Goal: Task Accomplishment & Management: Manage account settings

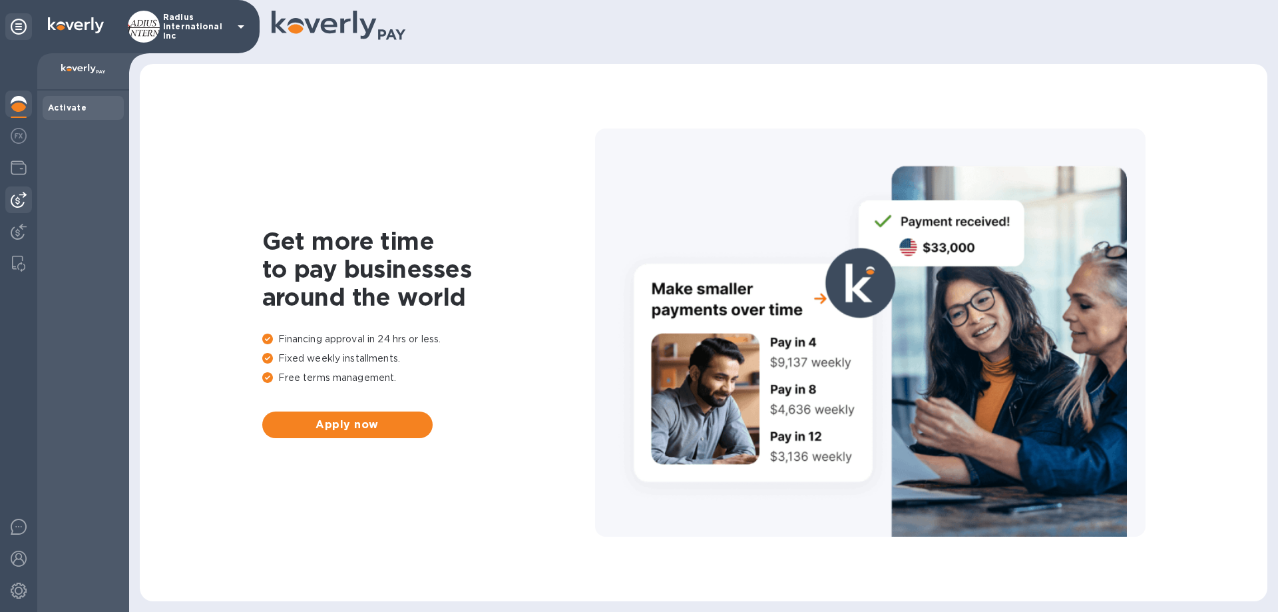
click at [25, 197] on img at bounding box center [19, 200] width 16 height 16
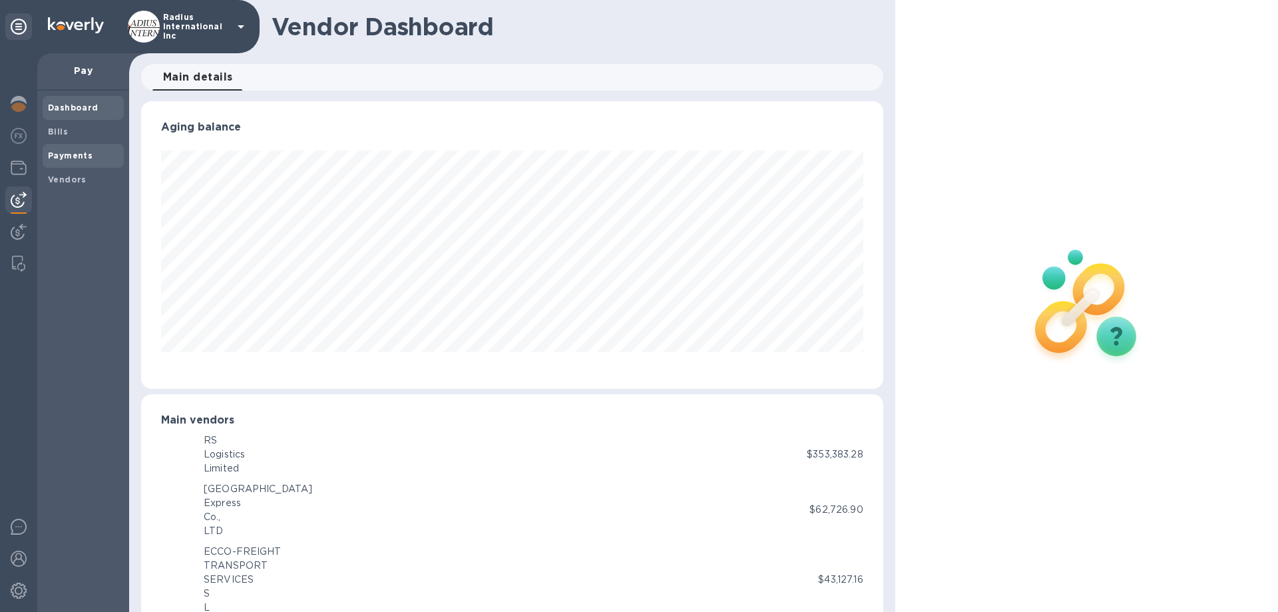
scroll to position [665353, 664904]
click at [75, 129] on span "Bills" at bounding box center [83, 131] width 71 height 13
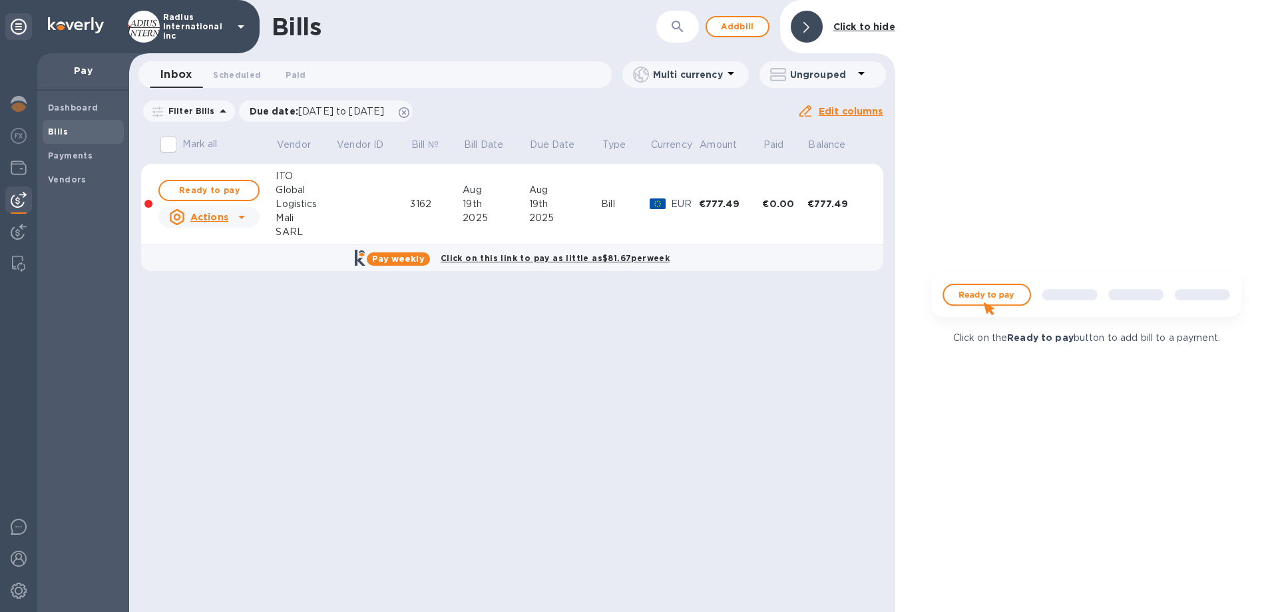
click at [246, 347] on div "Bills ​ Add bill Click to hide Inbox 0 Scheduled 0 Paid 0 Multi currency Ungrou…" at bounding box center [512, 306] width 766 height 612
click at [752, 25] on span "Add bill" at bounding box center [738, 27] width 40 height 16
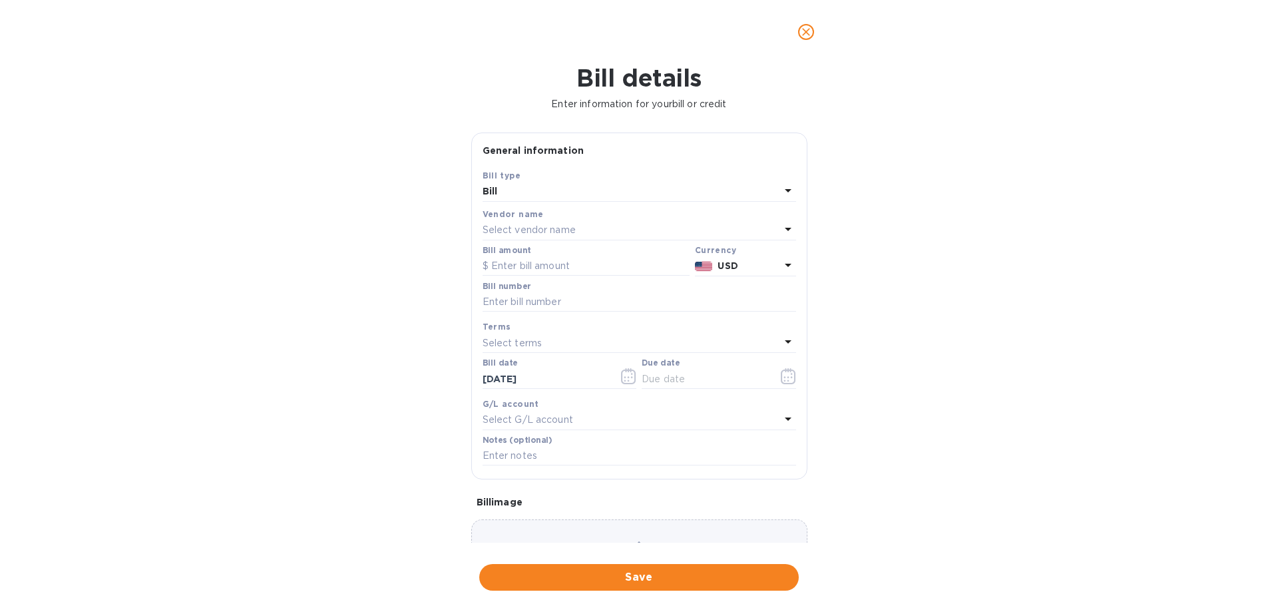
click at [558, 228] on p "Select vendor name" at bounding box center [529, 230] width 93 height 14
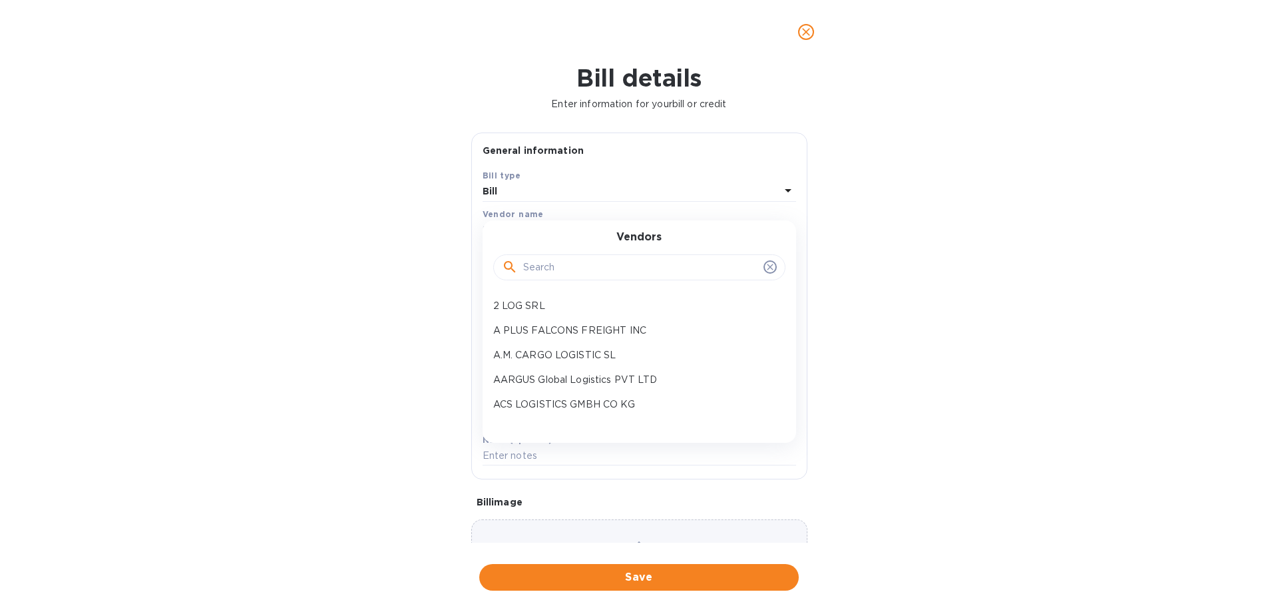
drag, startPoint x: 550, startPoint y: 270, endPoint x: 552, endPoint y: 264, distance: 6.9
click at [552, 268] on input "text" at bounding box center [640, 268] width 235 height 20
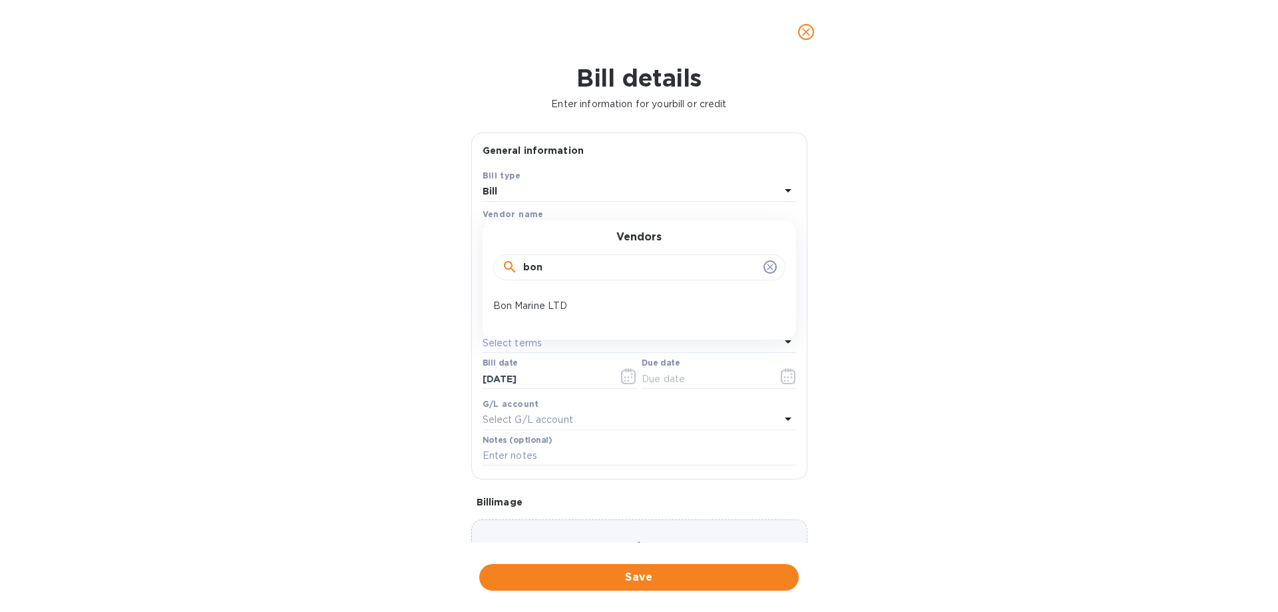
type input "bon"
click at [570, 302] on p "Bon Marine LTD" at bounding box center [634, 306] width 282 height 14
click at [572, 268] on input "text" at bounding box center [586, 266] width 207 height 20
type input "388.38"
click at [724, 265] on b "EUR" at bounding box center [725, 265] width 19 height 11
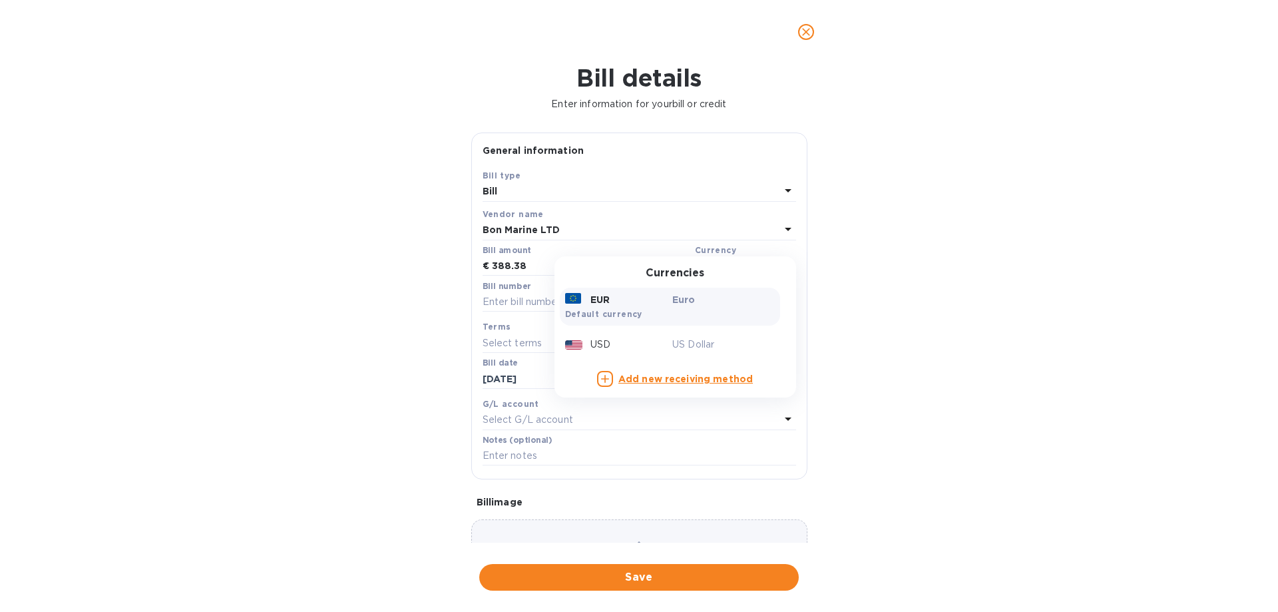
drag, startPoint x: 668, startPoint y: 342, endPoint x: 584, endPoint y: 322, distance: 86.4
click at [672, 342] on p "US Dollar" at bounding box center [723, 344] width 103 height 14
drag, startPoint x: 561, startPoint y: 303, endPoint x: 653, endPoint y: 294, distance: 92.3
click at [561, 303] on input "text" at bounding box center [640, 302] width 314 height 20
click at [600, 302] on input "text" at bounding box center [640, 302] width 314 height 20
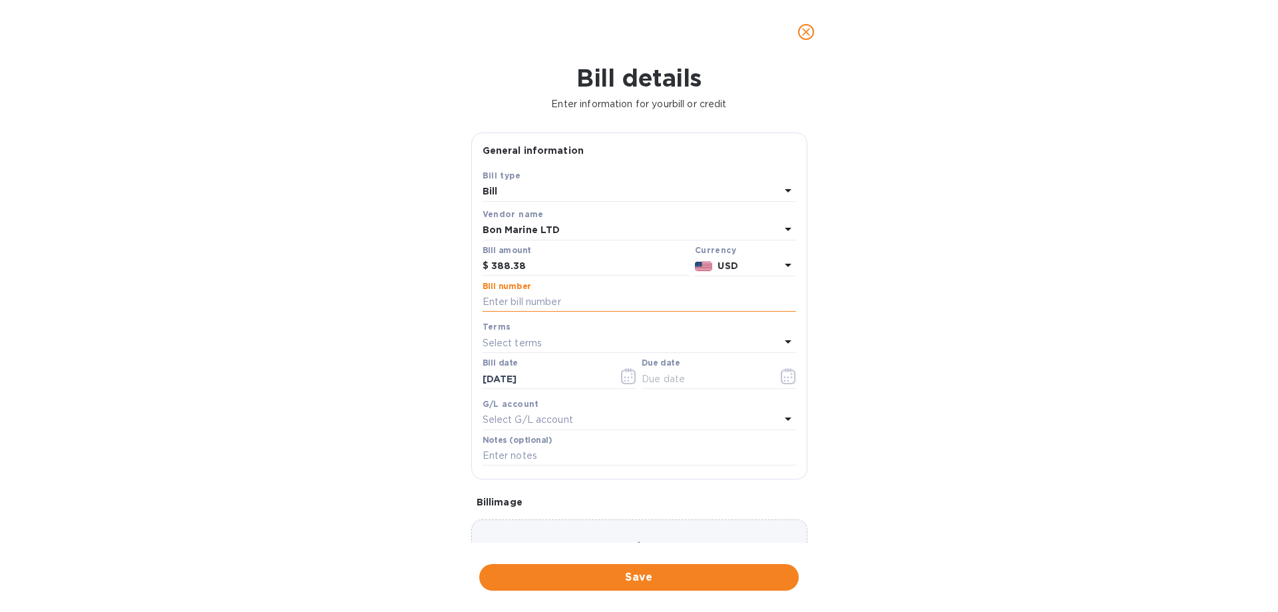
paste input "1000104232"
type input "1000104232"
drag, startPoint x: 671, startPoint y: 379, endPoint x: 709, endPoint y: 379, distance: 37.9
click at [671, 379] on input "text" at bounding box center [705, 379] width 126 height 20
click at [790, 374] on icon "button" at bounding box center [791, 374] width 2 height 2
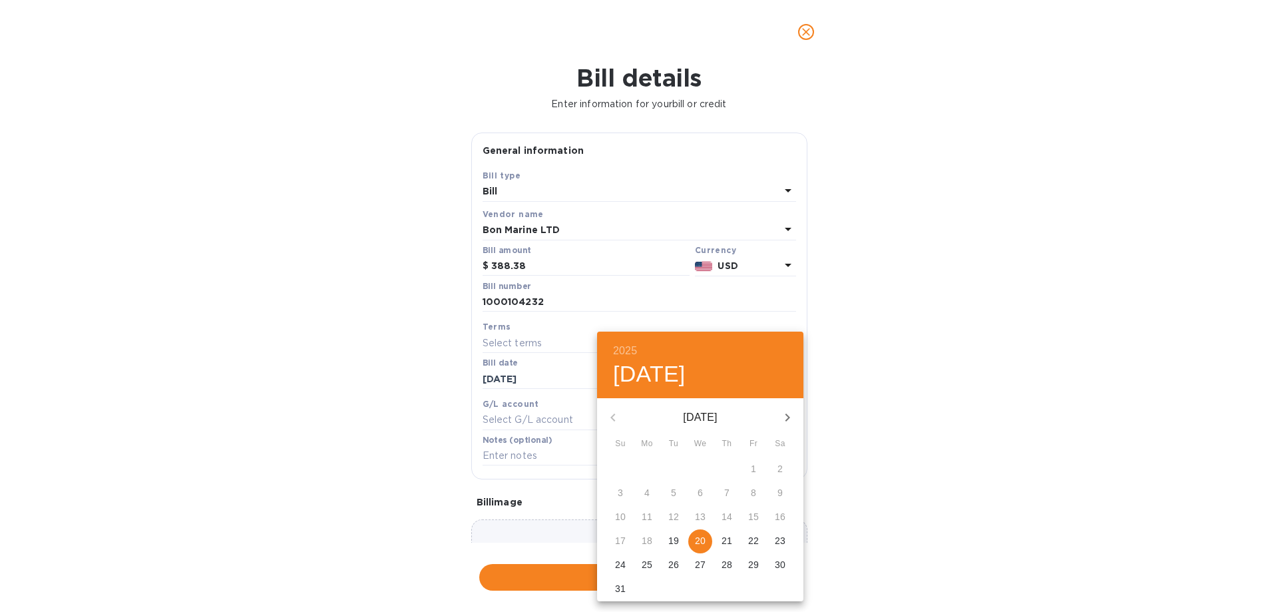
drag, startPoint x: 700, startPoint y: 536, endPoint x: 937, endPoint y: 503, distance: 239.2
click at [700, 394] on p "20" at bounding box center [700, 540] width 11 height 13
type input "[DATE]"
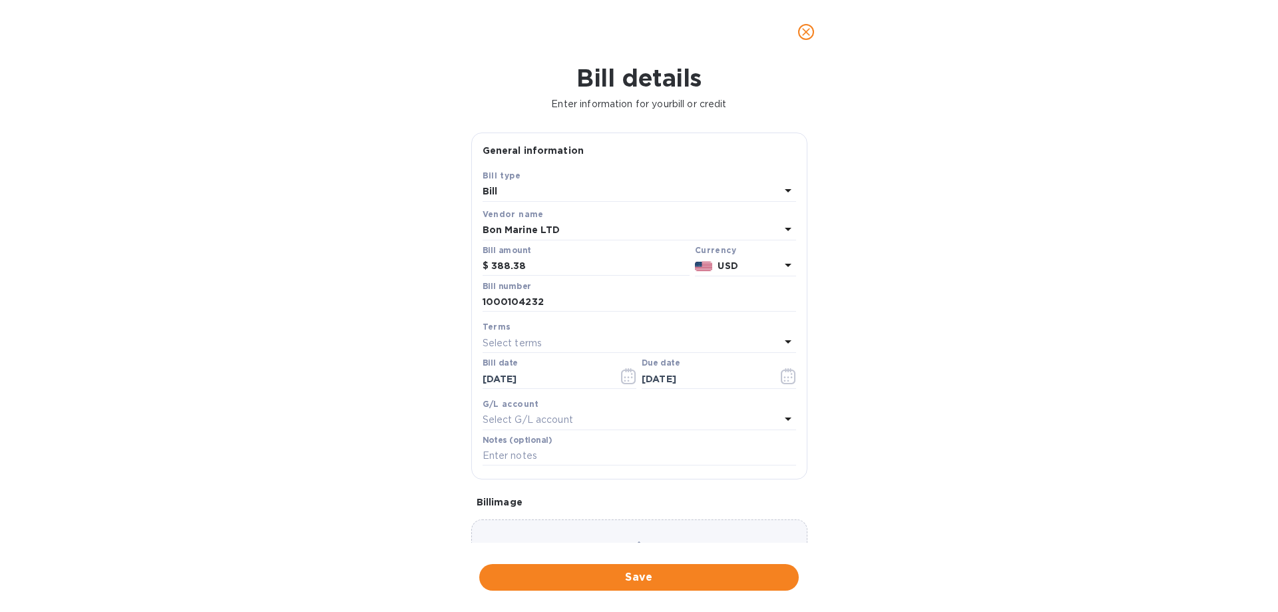
drag, startPoint x: 937, startPoint y: 503, endPoint x: 650, endPoint y: 484, distance: 286.9
click at [928, 394] on div "2025 Wed, Aug 20 August 2025 Su Mo Tu We Th Fr Sa 27 28 29 30 31 1 2 3 4 5 6 7 …" at bounding box center [639, 306] width 1278 height 612
drag, startPoint x: 594, startPoint y: 577, endPoint x: 612, endPoint y: 558, distance: 26.4
click at [594, 394] on span "Save" at bounding box center [639, 577] width 298 height 16
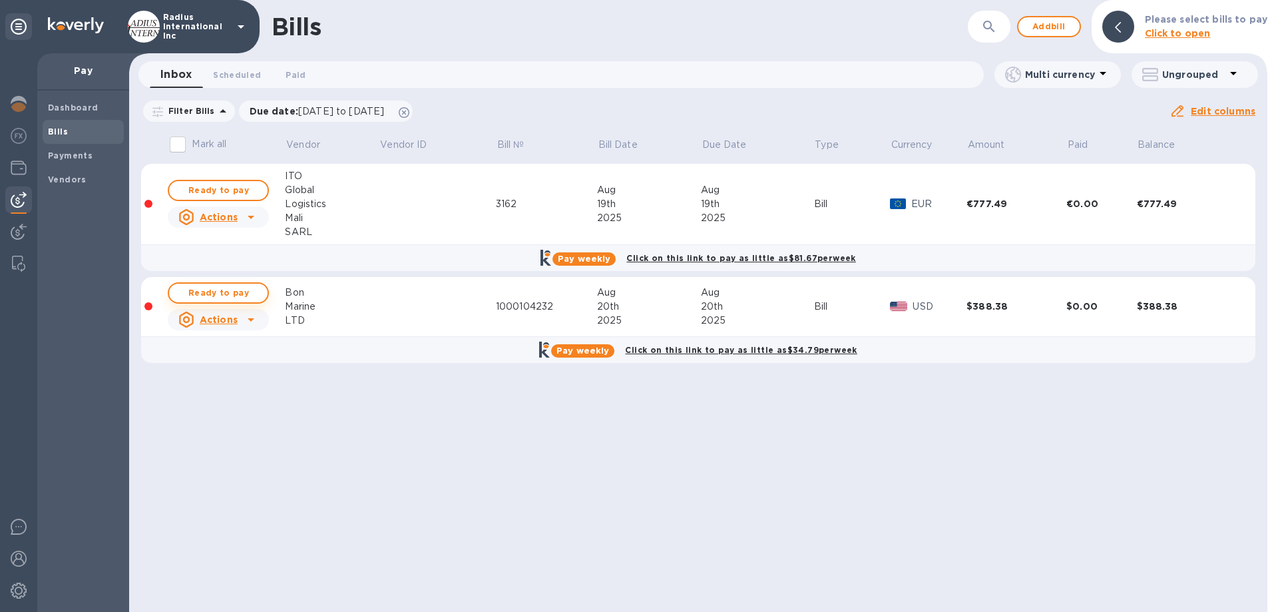
click at [234, 293] on span "Ready to pay" at bounding box center [218, 293] width 77 height 16
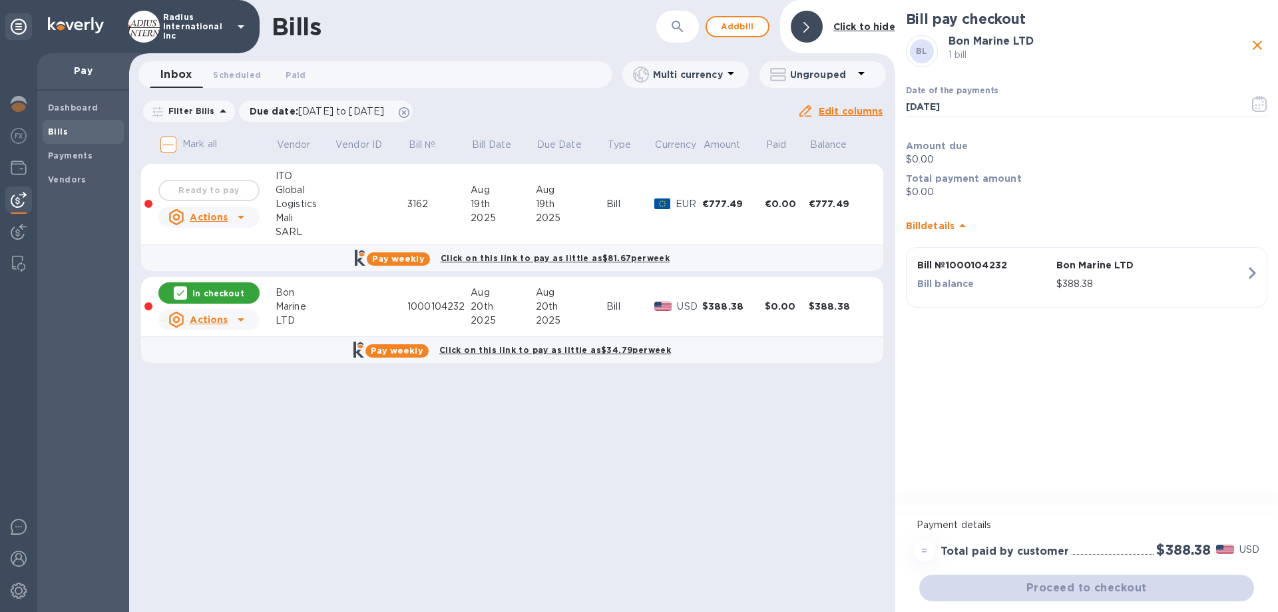
click at [687, 367] on table "Mark all Vendor Vendor ID Bill № Bill Date Due Date Type Currency Amount Paid B…" at bounding box center [512, 252] width 742 height 246
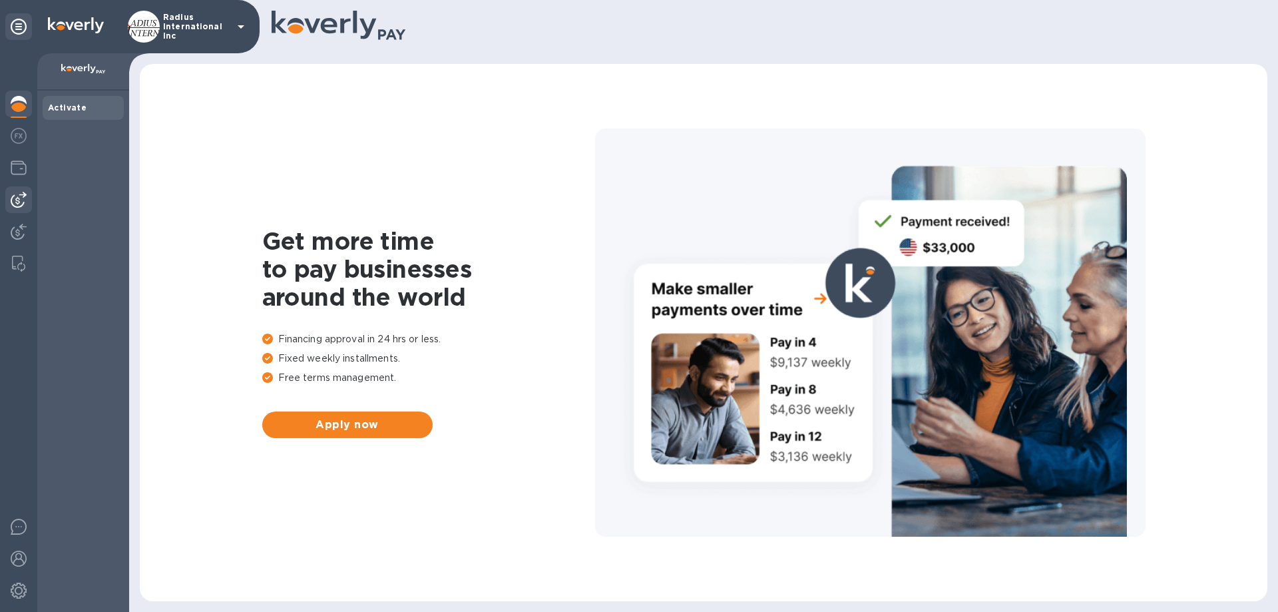
click at [15, 198] on img at bounding box center [19, 200] width 16 height 16
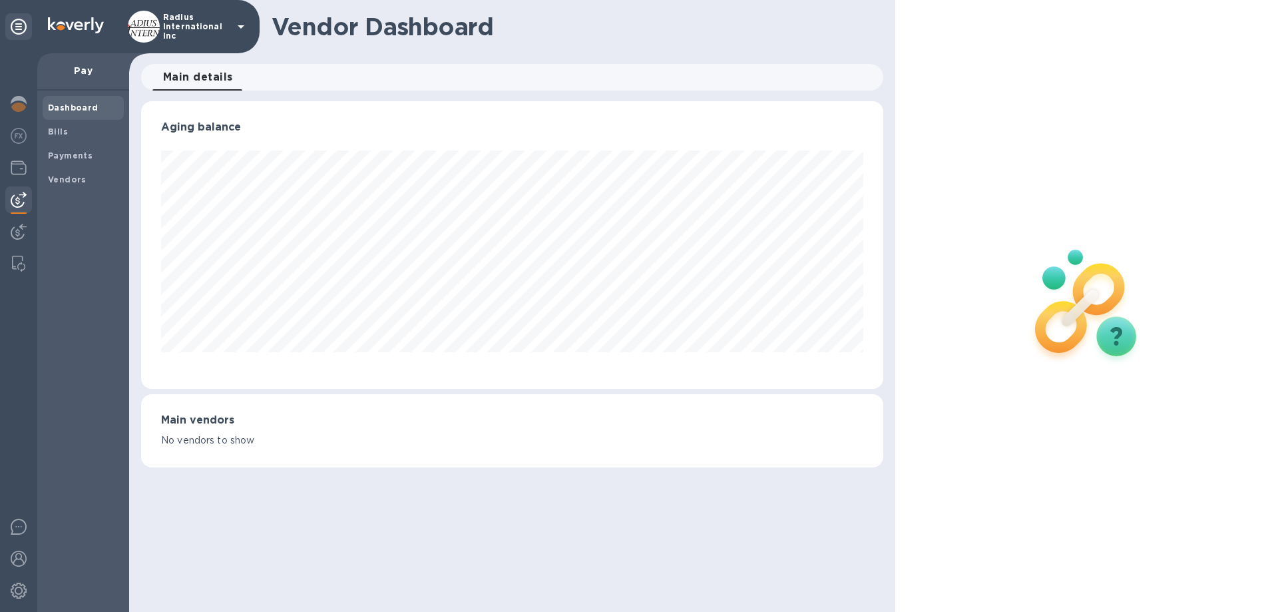
click at [79, 133] on span "Bills" at bounding box center [83, 131] width 71 height 13
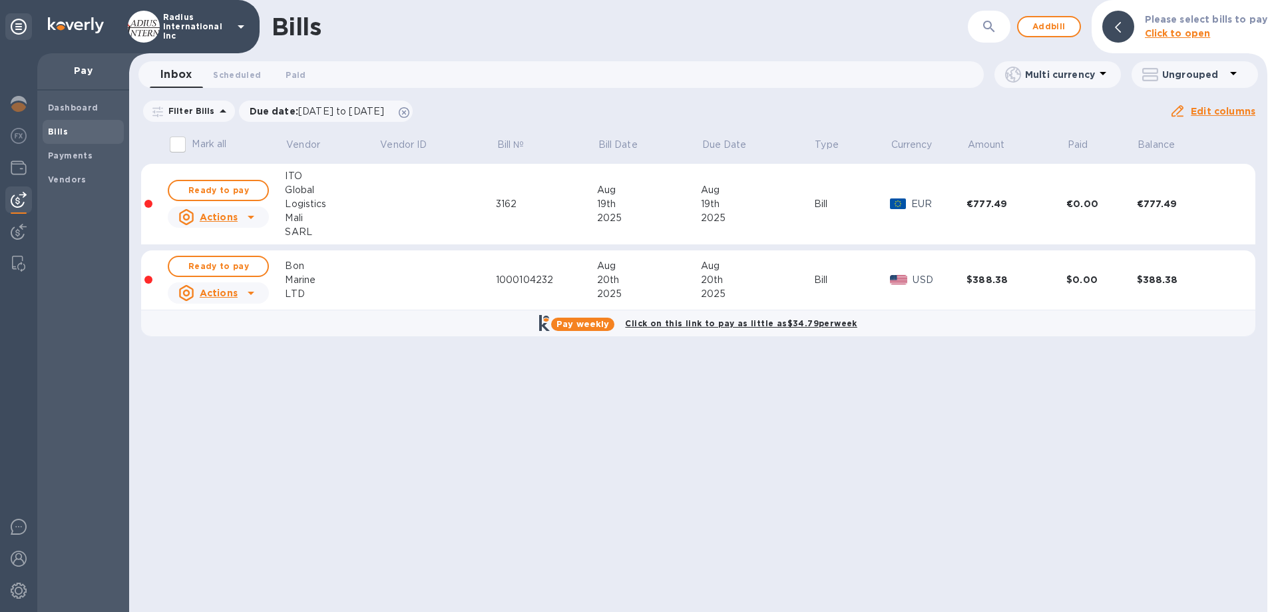
click at [704, 355] on div "Bills ​ Add bill Please select bills to pay Click to open Inbox 0 Scheduled 0 P…" at bounding box center [698, 306] width 1138 height 612
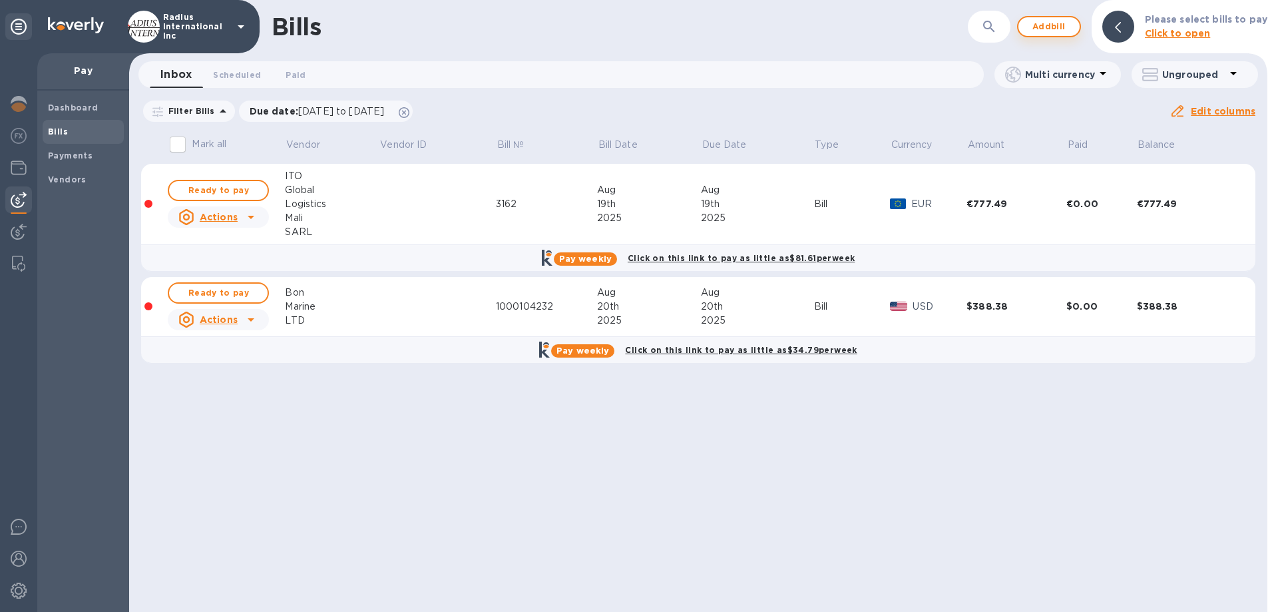
click at [1044, 33] on span "Add bill" at bounding box center [1049, 27] width 40 height 16
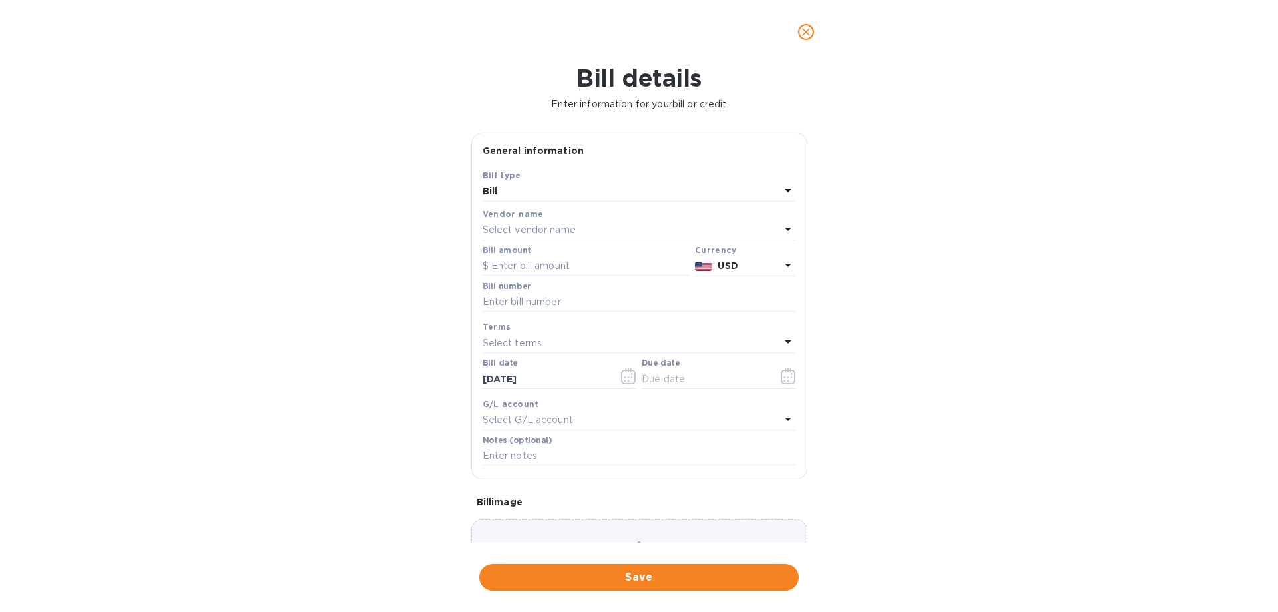
click at [554, 228] on p "Select vendor name" at bounding box center [529, 230] width 93 height 14
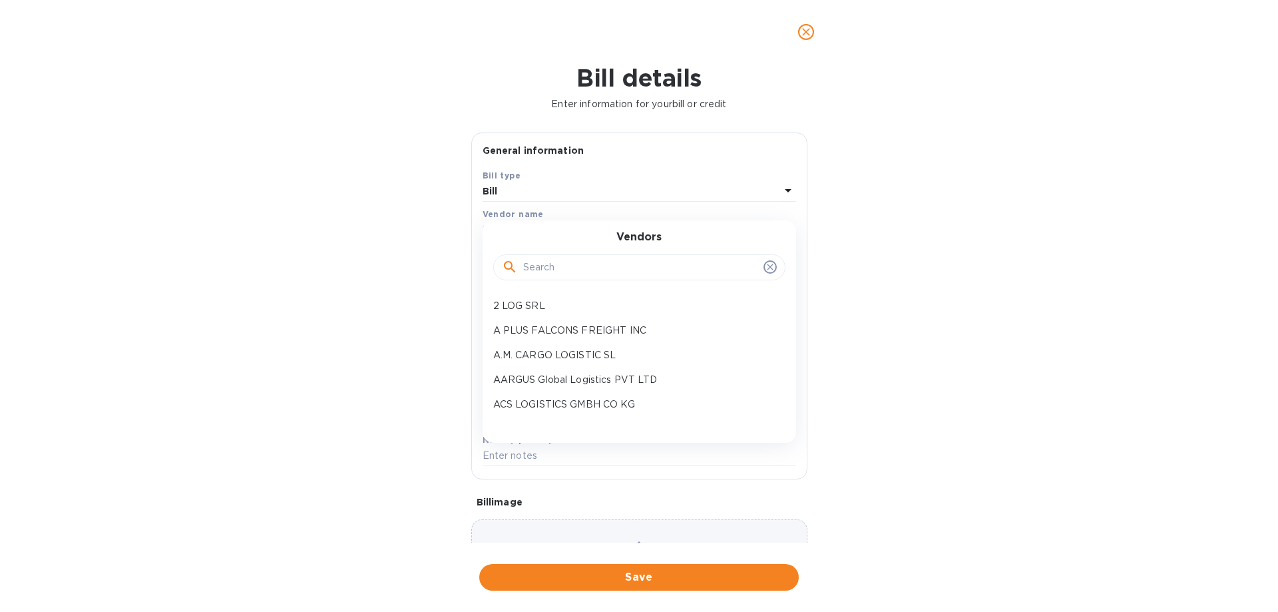
click at [559, 261] on input "text" at bounding box center [640, 268] width 235 height 20
type input "[PERSON_NAME]"
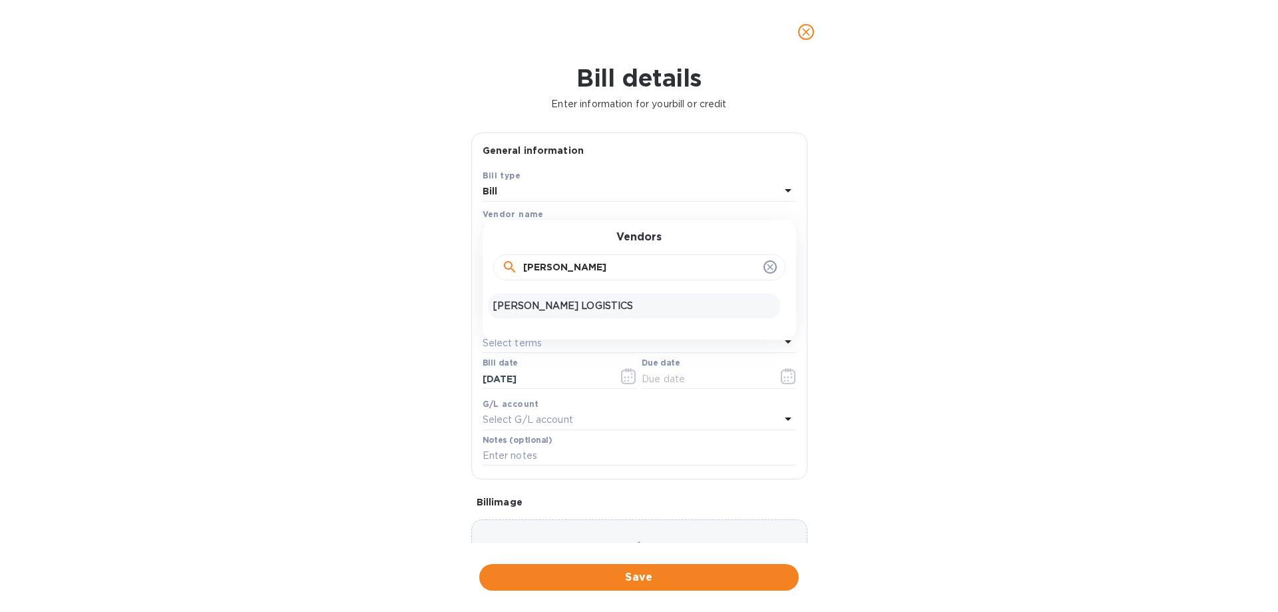
click at [588, 304] on p "[PERSON_NAME] LOGISTICS" at bounding box center [634, 306] width 282 height 14
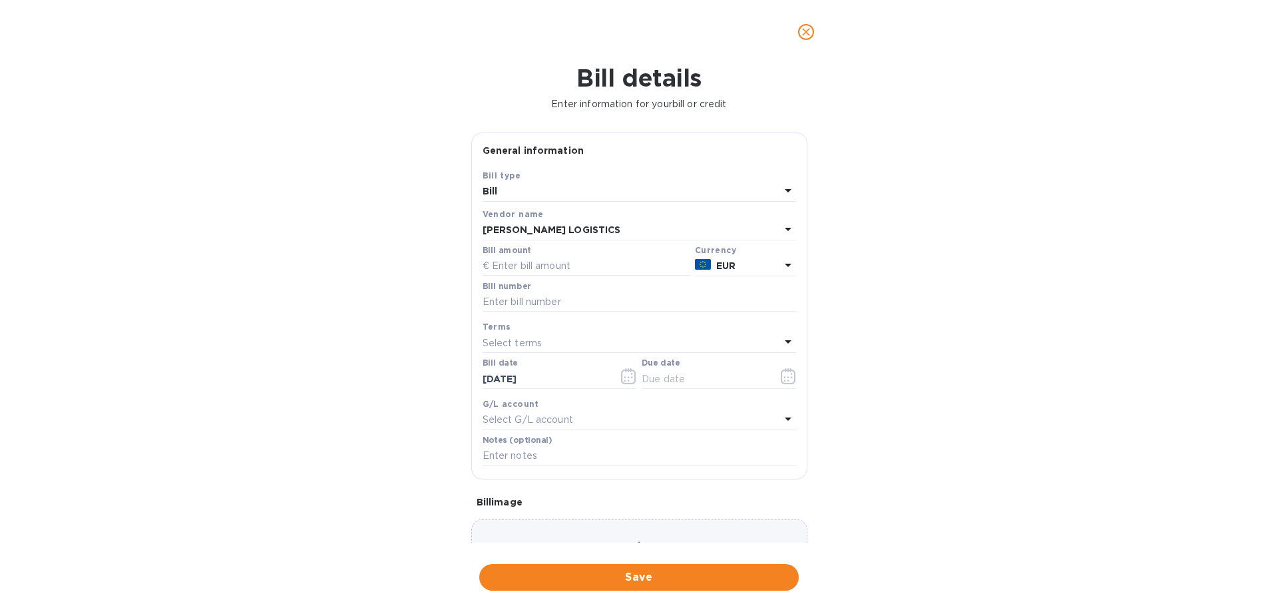
click at [746, 263] on p "EUR" at bounding box center [748, 266] width 64 height 14
click at [909, 292] on div "Bill details Enter information for your bill or credit General information Save…" at bounding box center [639, 338] width 1278 height 548
click at [807, 32] on icon "close" at bounding box center [806, 32] width 8 height 8
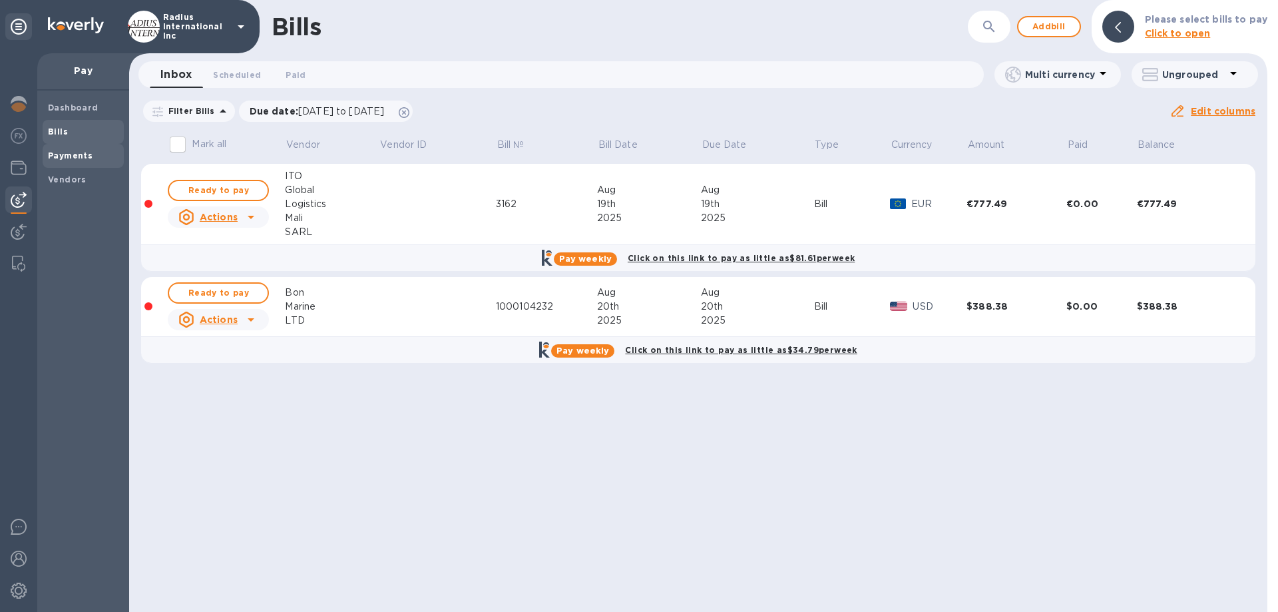
click at [91, 152] on span "Payments" at bounding box center [83, 155] width 71 height 13
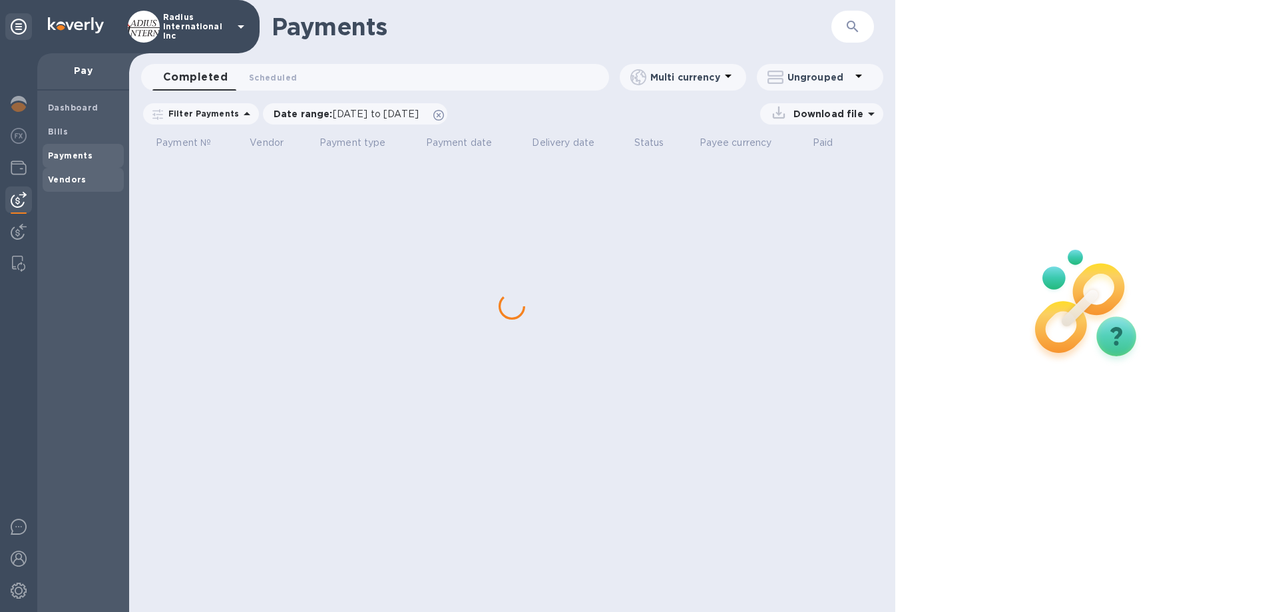
click at [75, 178] on b "Vendors" at bounding box center [67, 179] width 39 height 10
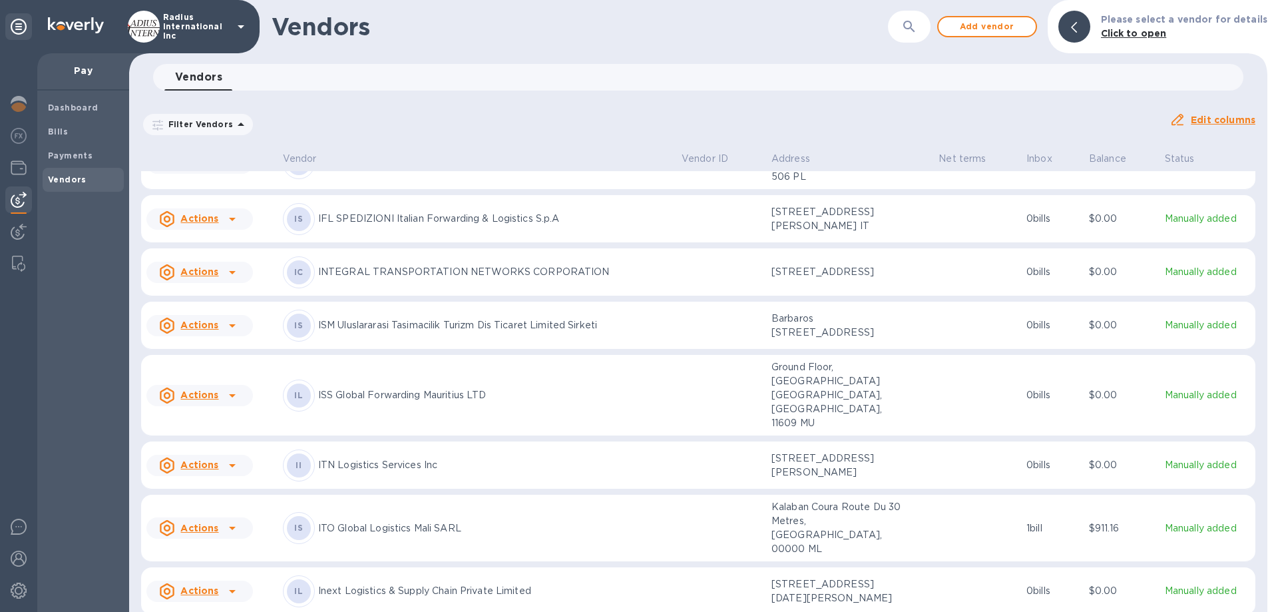
scroll to position [5253, 0]
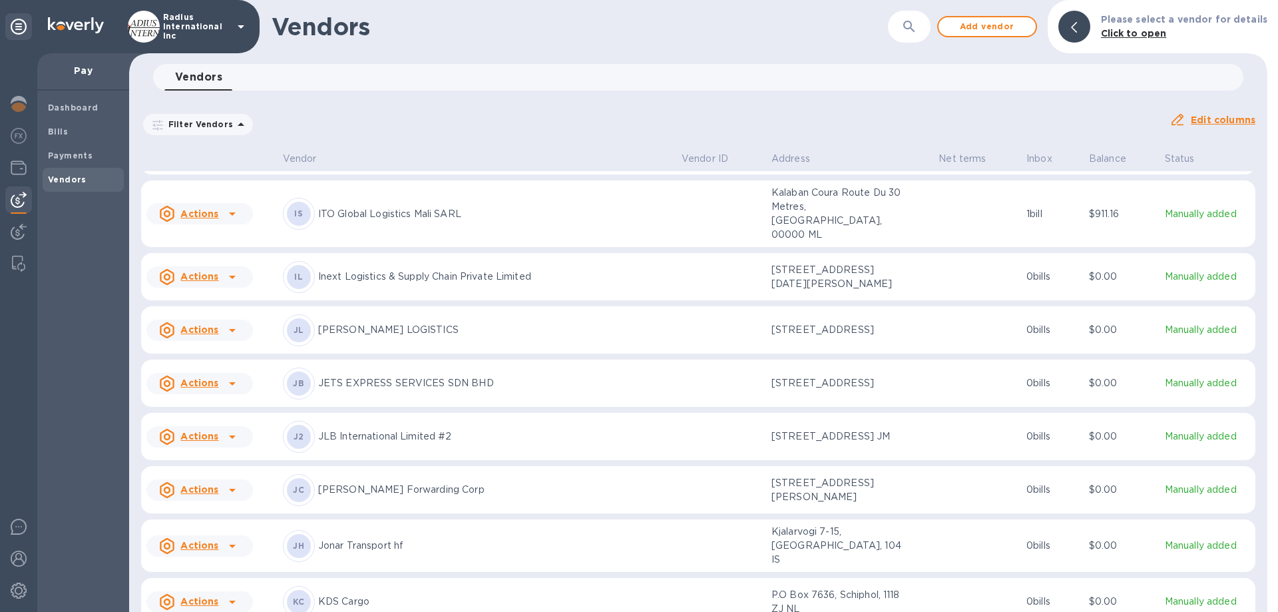
click at [474, 337] on p "[PERSON_NAME] LOGISTICS" at bounding box center [494, 330] width 353 height 14
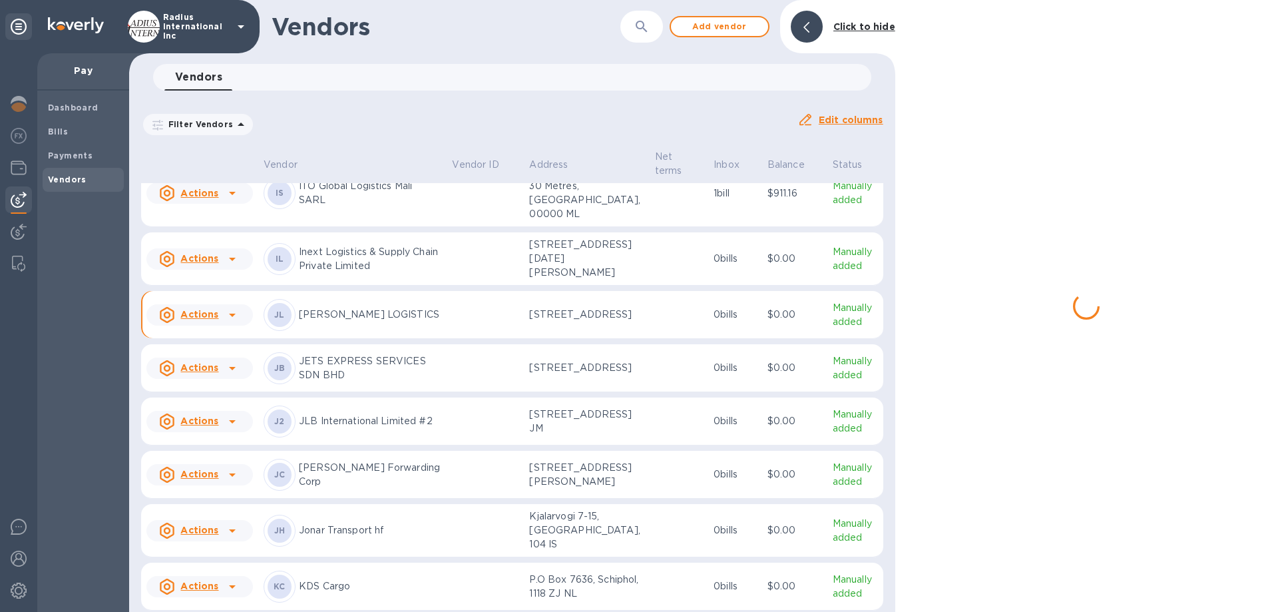
scroll to position [5358, 0]
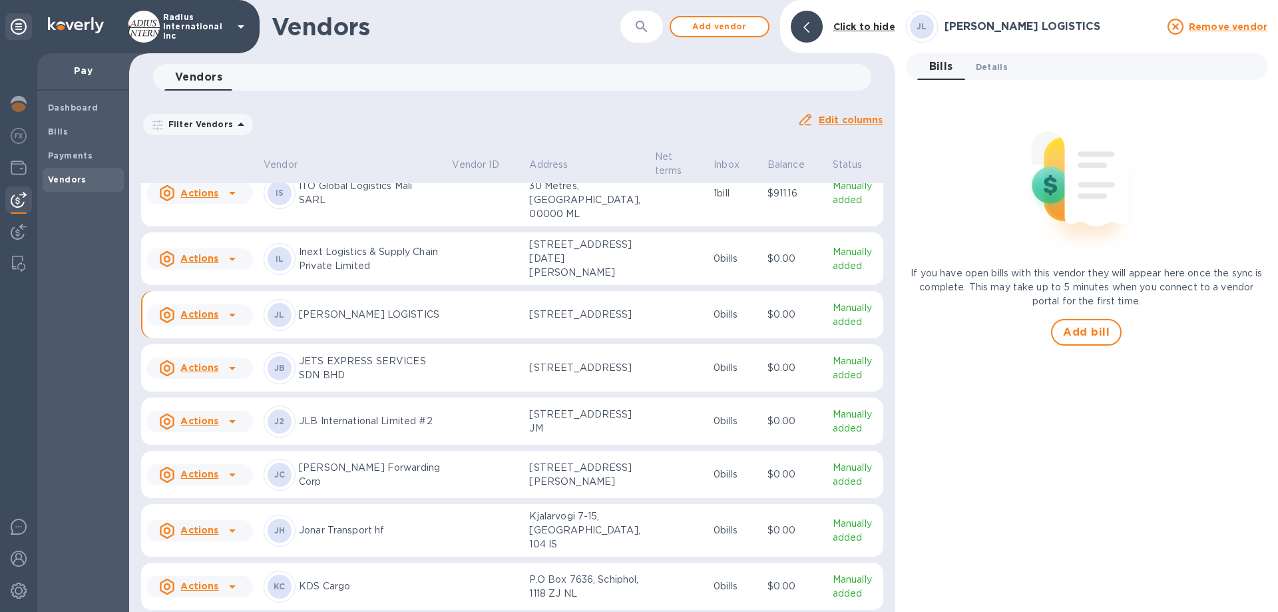
click at [999, 71] on span "Details 0" at bounding box center [992, 67] width 32 height 14
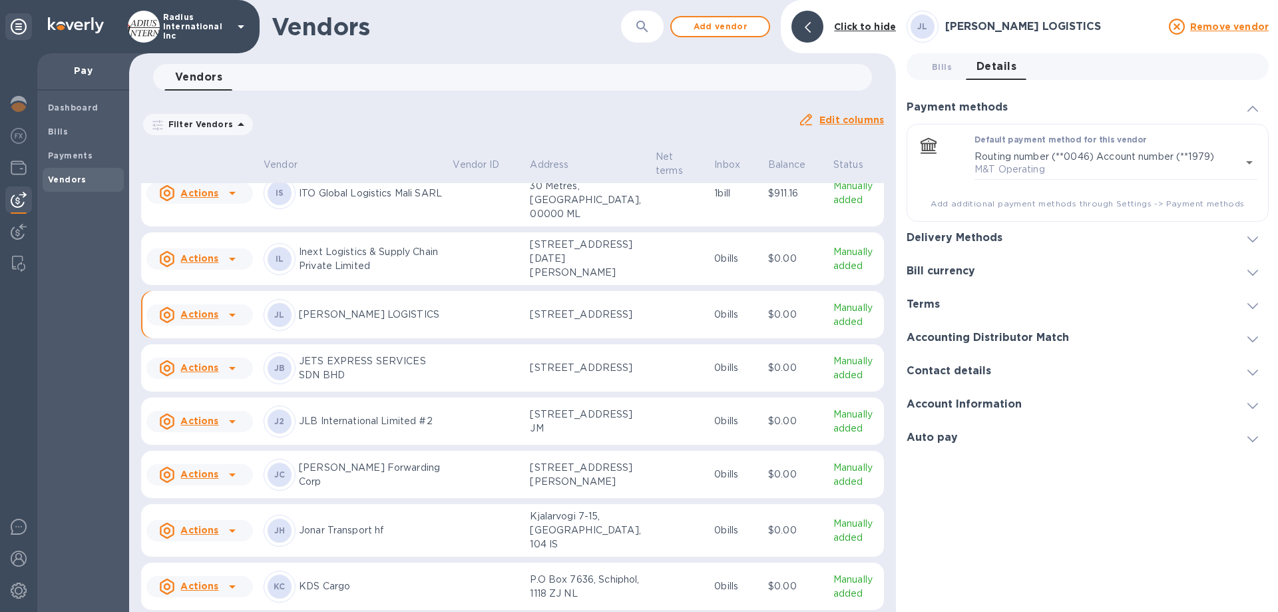
click at [1252, 228] on div "Delivery Methods" at bounding box center [1088, 238] width 362 height 33
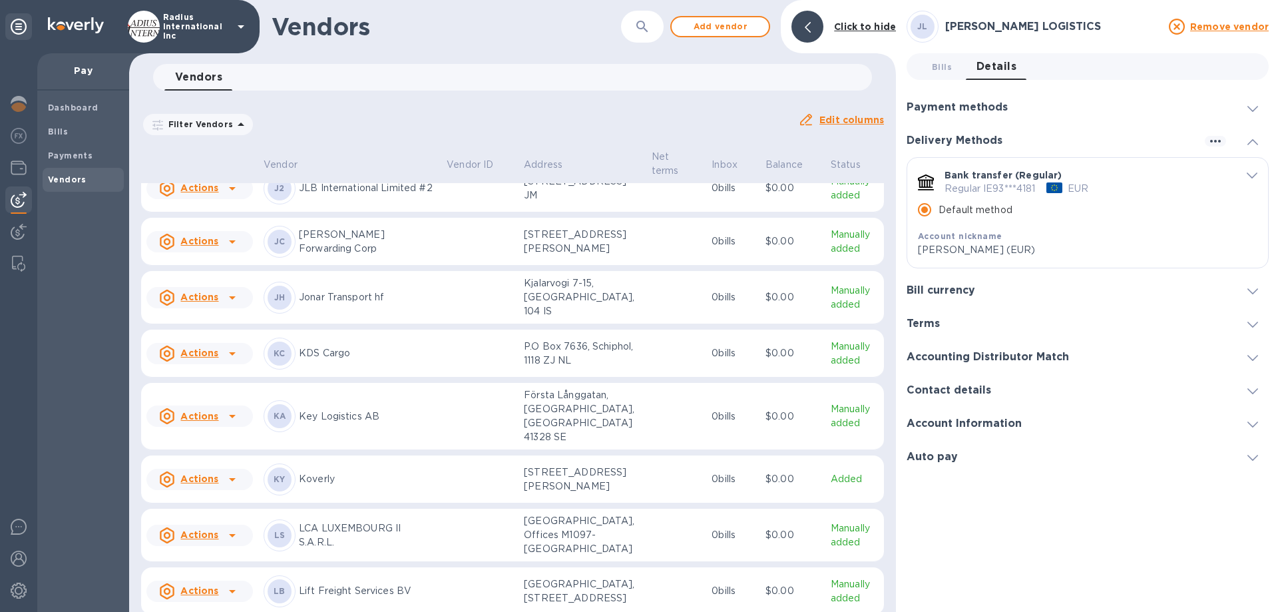
scroll to position [5432, 0]
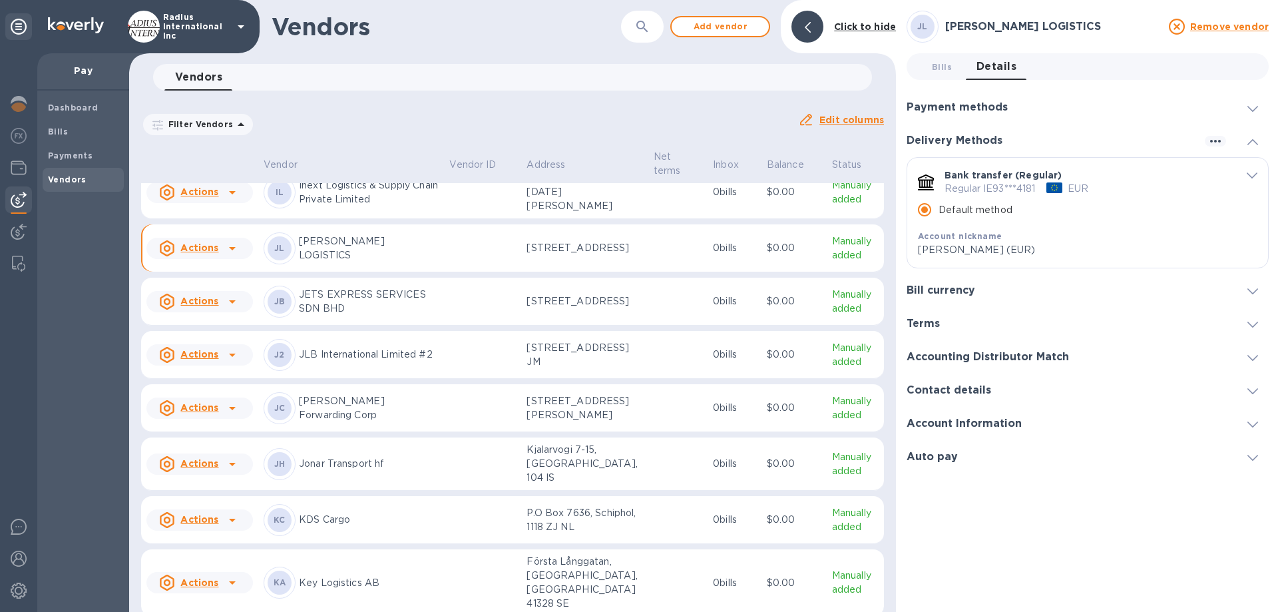
click at [304, 262] on p "[PERSON_NAME] LOGISTICS" at bounding box center [369, 248] width 140 height 28
click at [1215, 140] on icon "button" at bounding box center [1215, 141] width 16 height 16
click at [1222, 166] on p "Add new" at bounding box center [1231, 168] width 44 height 13
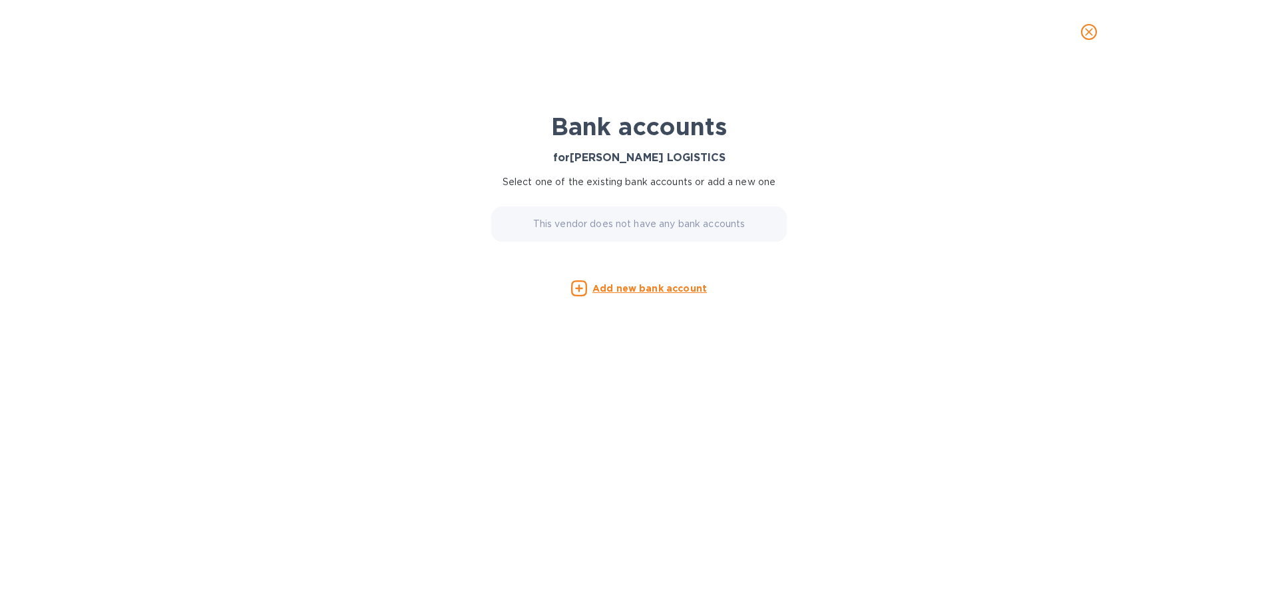
click at [636, 287] on u "Add new bank account" at bounding box center [649, 288] width 114 height 11
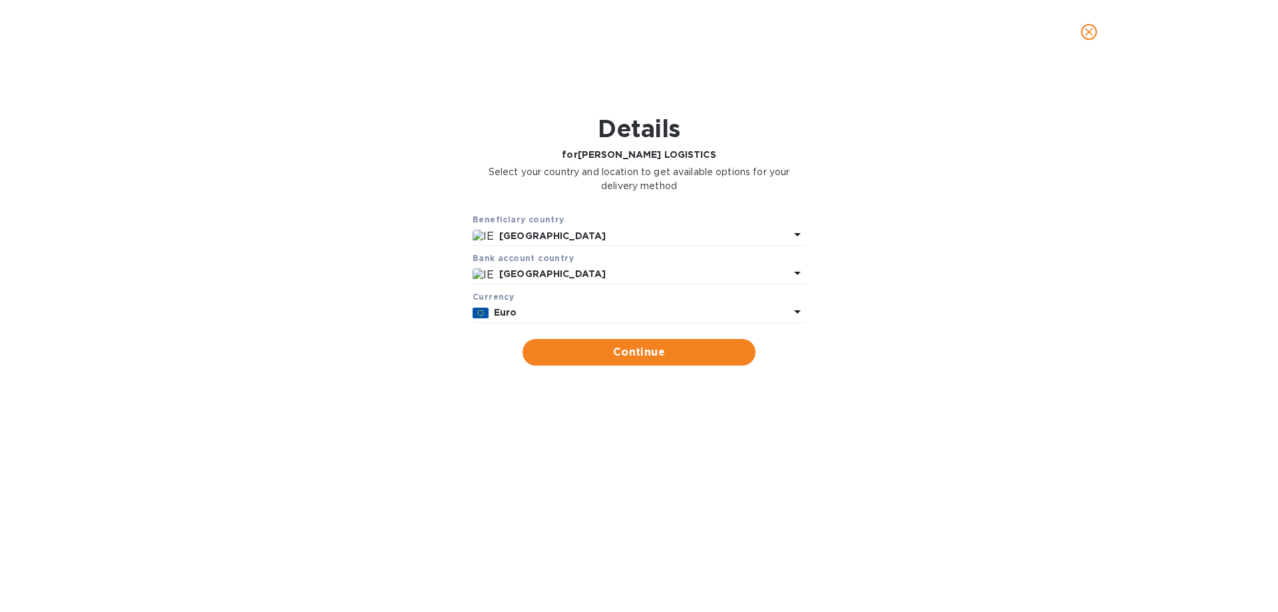
click at [1087, 31] on icon "close" at bounding box center [1089, 32] width 8 height 8
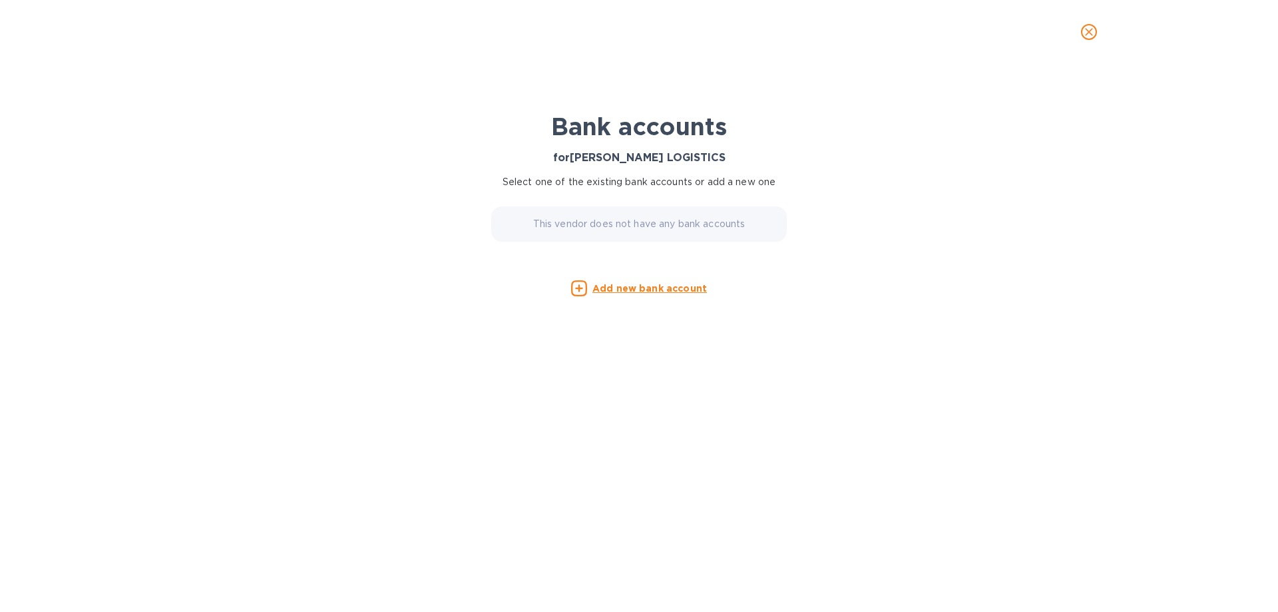
click at [1084, 29] on icon "close" at bounding box center [1088, 31] width 13 height 13
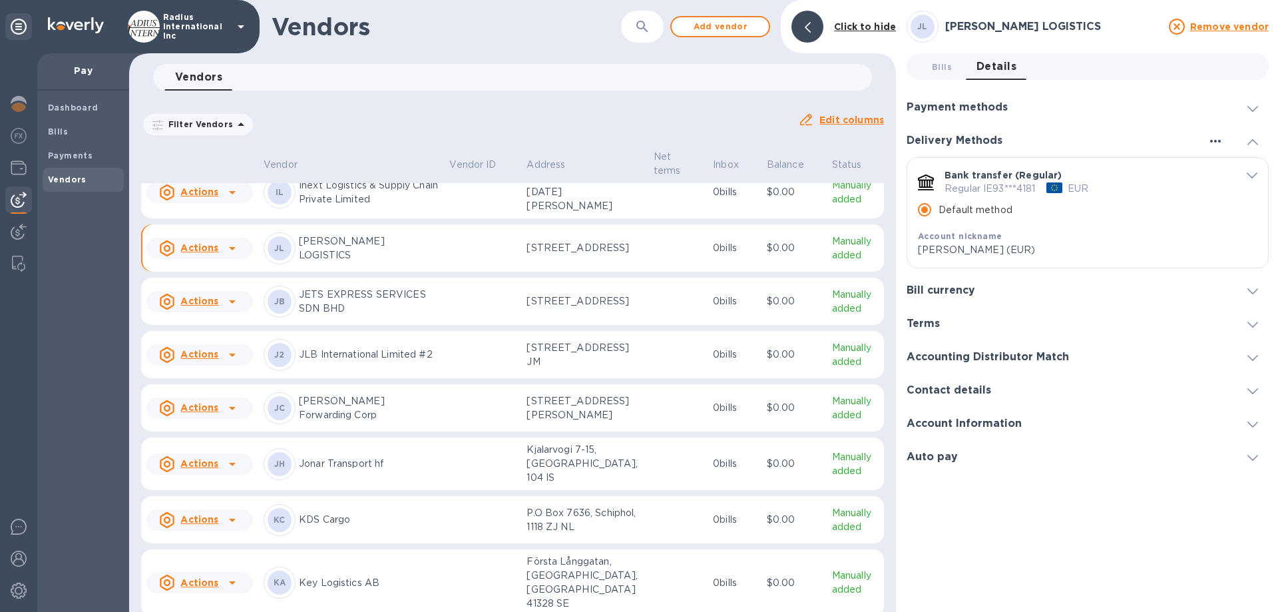
click at [1217, 140] on icon "button" at bounding box center [1215, 141] width 16 height 16
click at [1217, 163] on p "Add new" at bounding box center [1231, 168] width 44 height 13
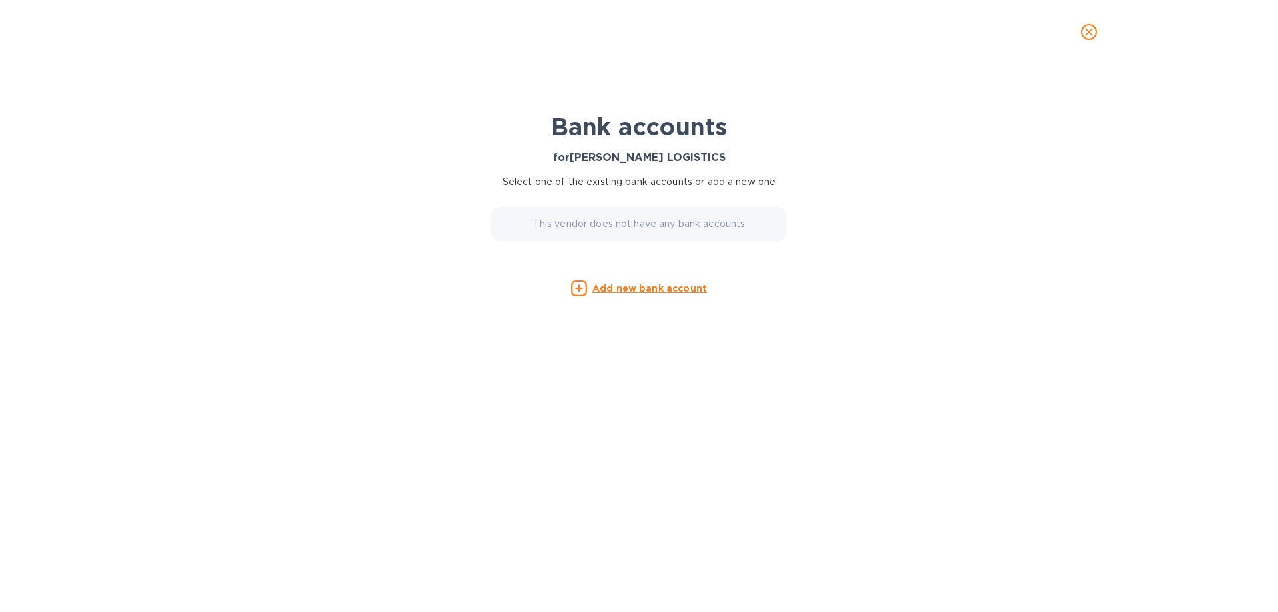
click at [641, 284] on u "Add new bank account" at bounding box center [649, 288] width 114 height 11
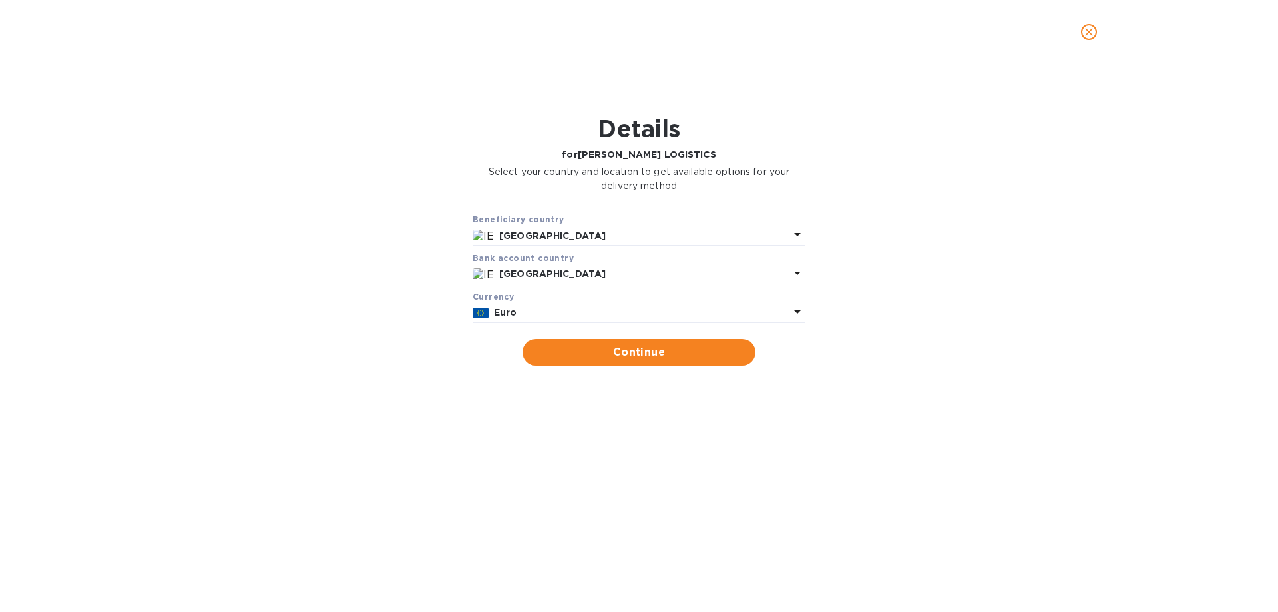
click at [558, 309] on p "Euro" at bounding box center [642, 313] width 296 height 14
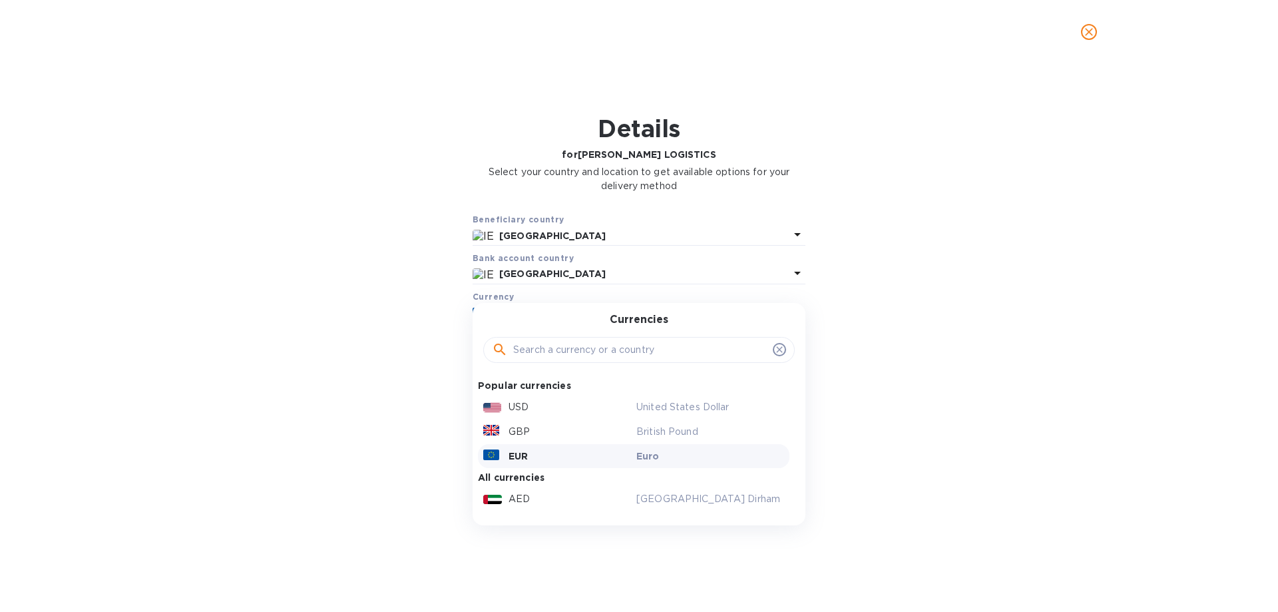
click at [539, 425] on div "GBP" at bounding box center [557, 431] width 153 height 19
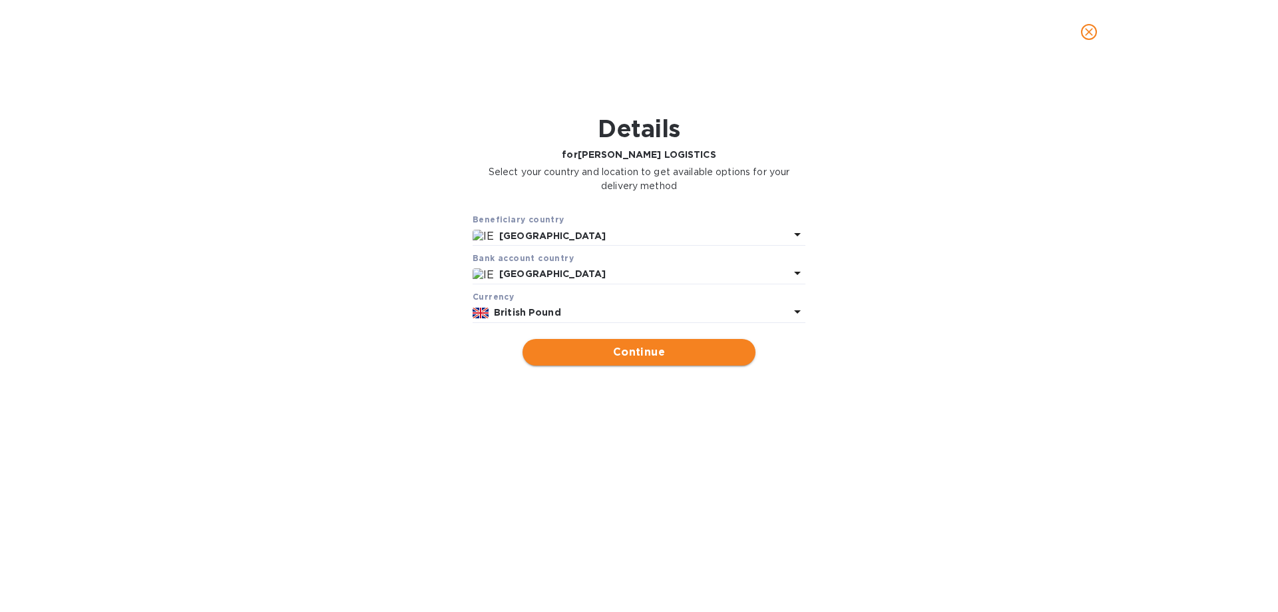
click at [617, 344] on span "Continue" at bounding box center [639, 352] width 212 height 16
type input "[PERSON_NAME] LOGISTICS"
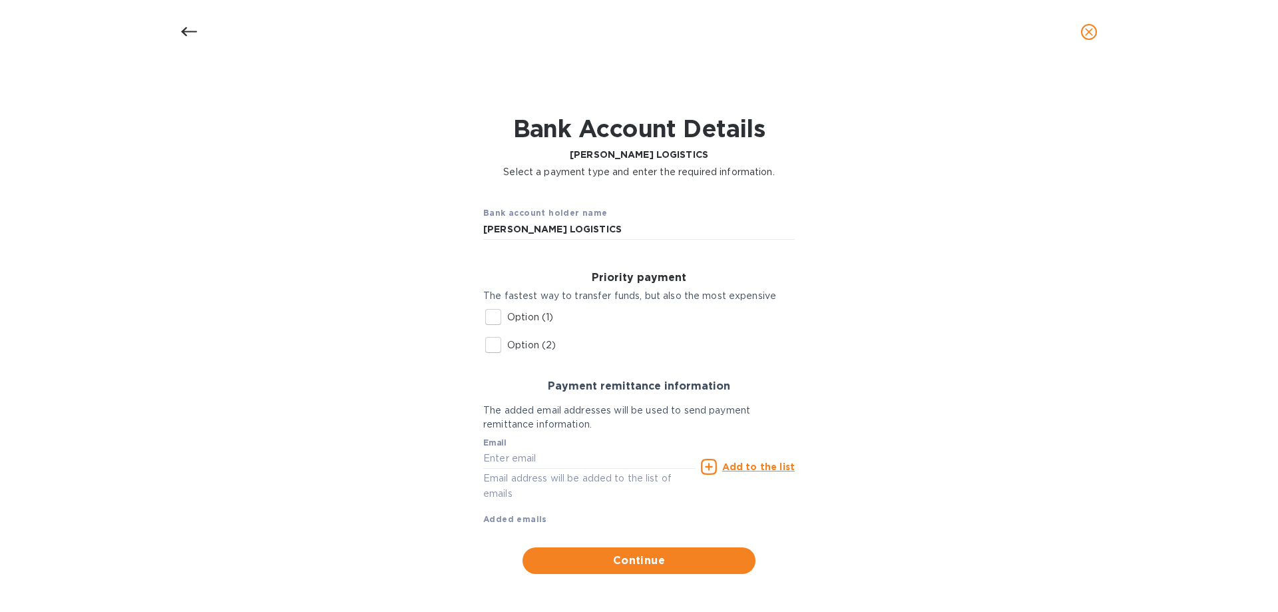
click at [527, 318] on p "Option (1)" at bounding box center [530, 317] width 46 height 14
click at [507, 318] on input "Option (1)" at bounding box center [493, 317] width 28 height 28
checkbox input "true"
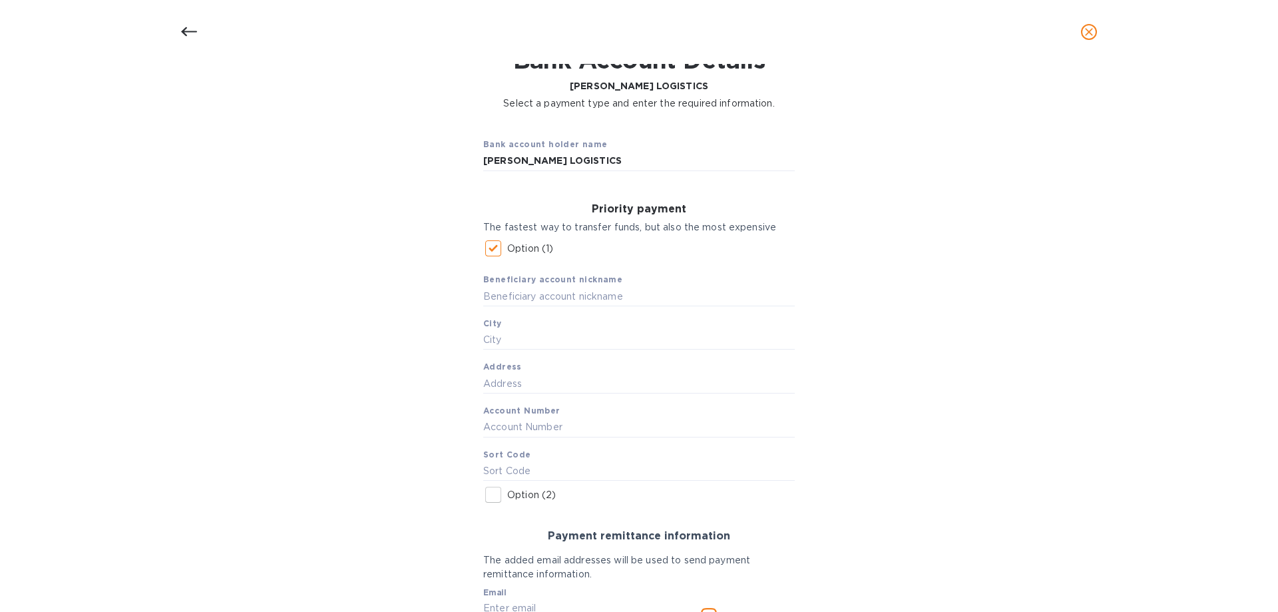
scroll to position [133, 0]
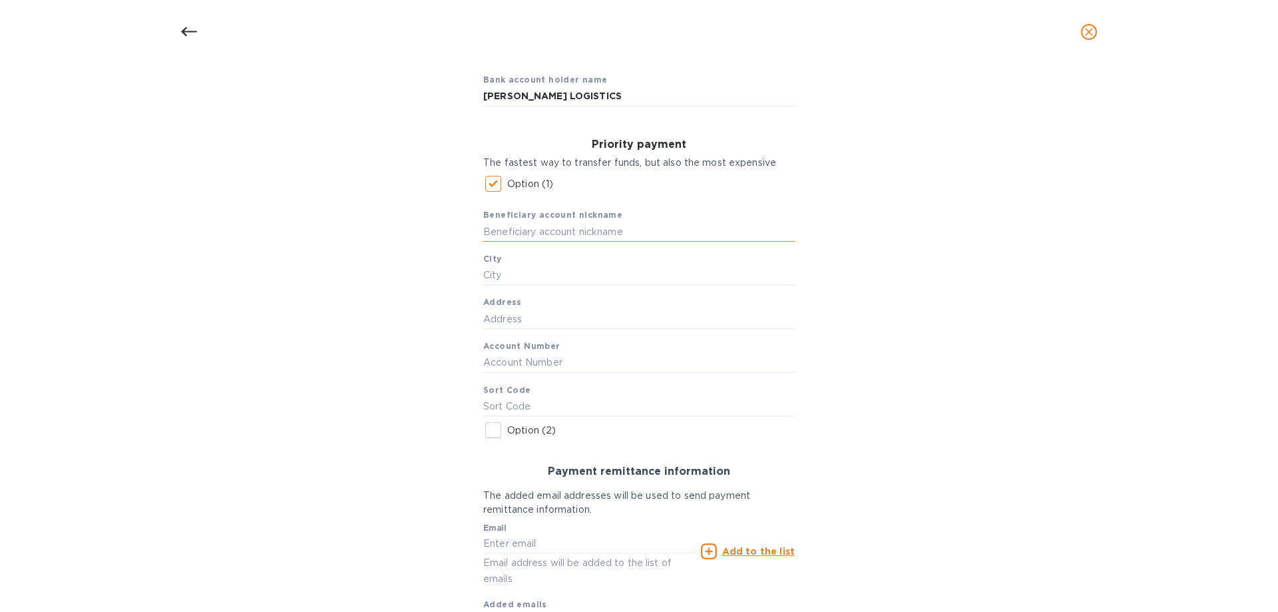
click at [533, 235] on input "text" at bounding box center [639, 232] width 312 height 20
type input "K"
type input "[PERSON_NAME]"
type input "[GEOGRAPHIC_DATA]"
type input "[STREET_ADDRESS]"
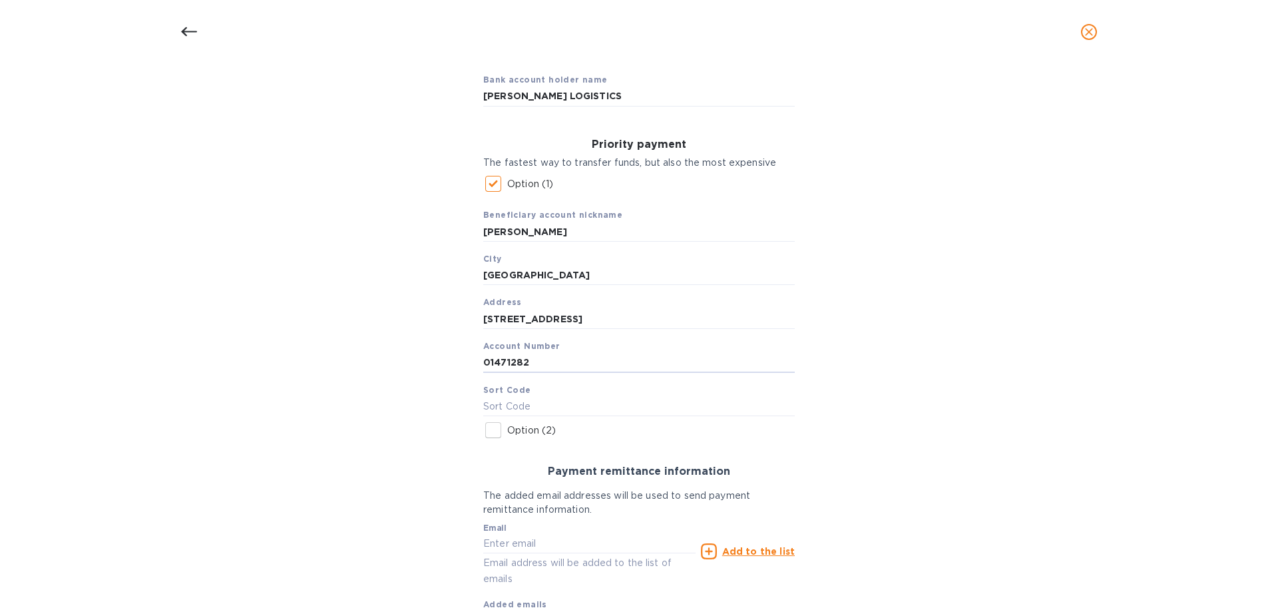
type input "01471282"
type input "938424"
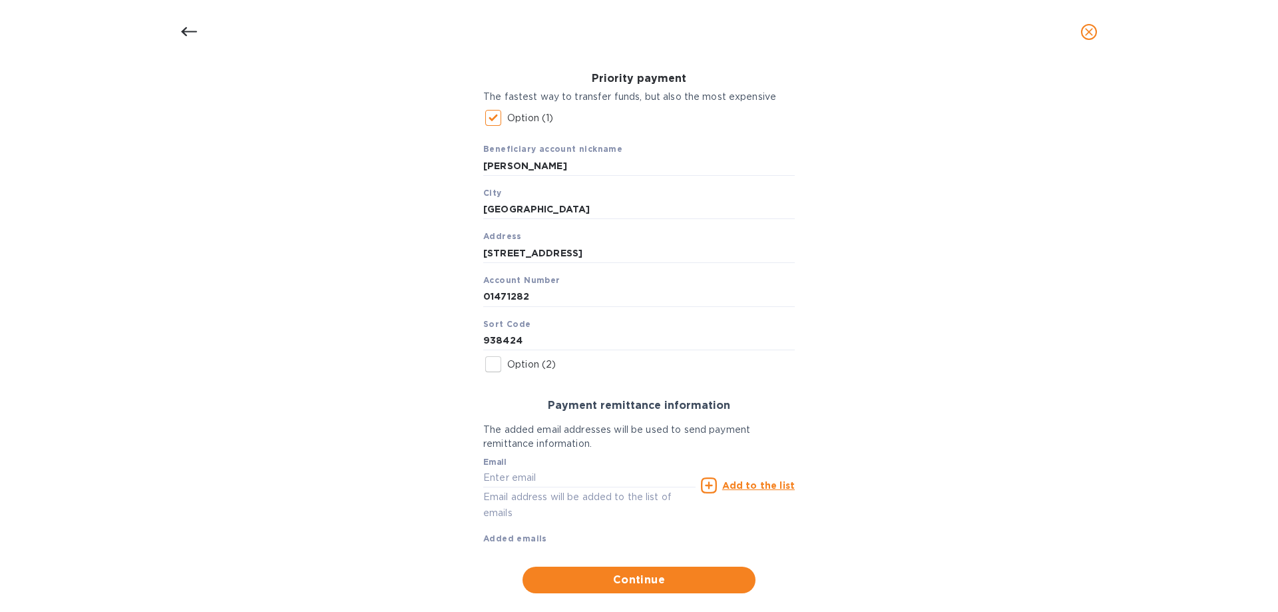
scroll to position [200, 0]
click at [749, 487] on u "Add to the list" at bounding box center [758, 484] width 73 height 11
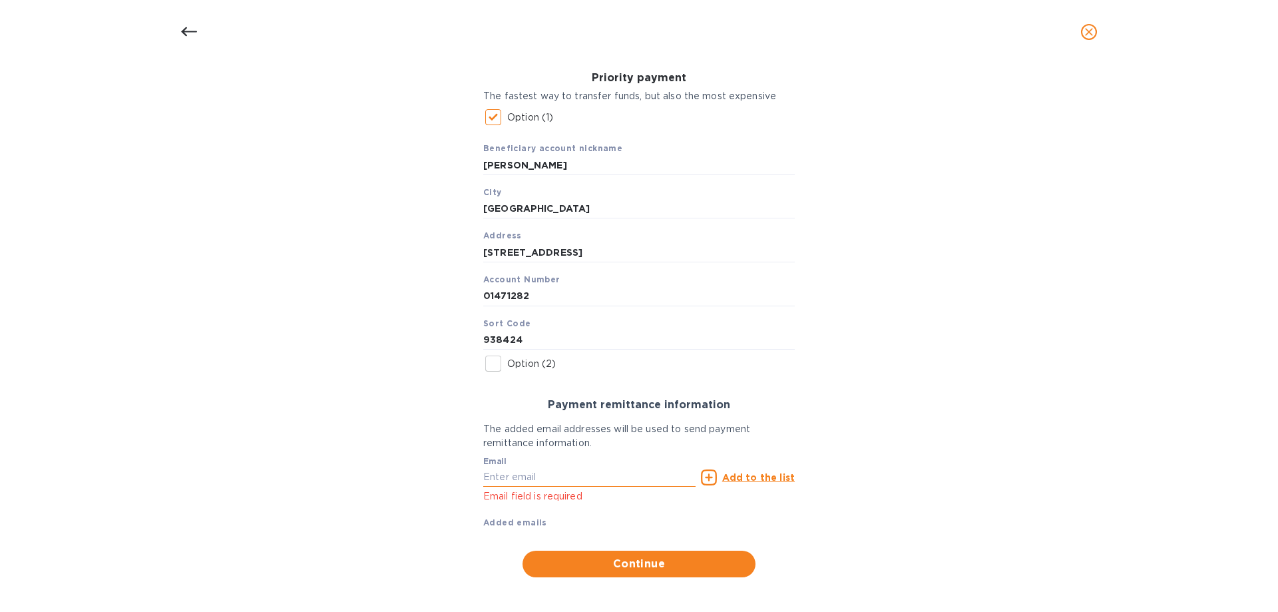
click at [614, 472] on input "text" at bounding box center [589, 477] width 212 height 20
paste input "[EMAIL_ADDRESS][PERSON_NAME][PERSON_NAME][DOMAIN_NAME]"
type input "[EMAIL_ADDRESS][PERSON_NAME][PERSON_NAME][DOMAIN_NAME]"
drag, startPoint x: 757, startPoint y: 473, endPoint x: 855, endPoint y: 466, distance: 97.5
click at [758, 473] on u "Add to the list" at bounding box center [758, 477] width 73 height 11
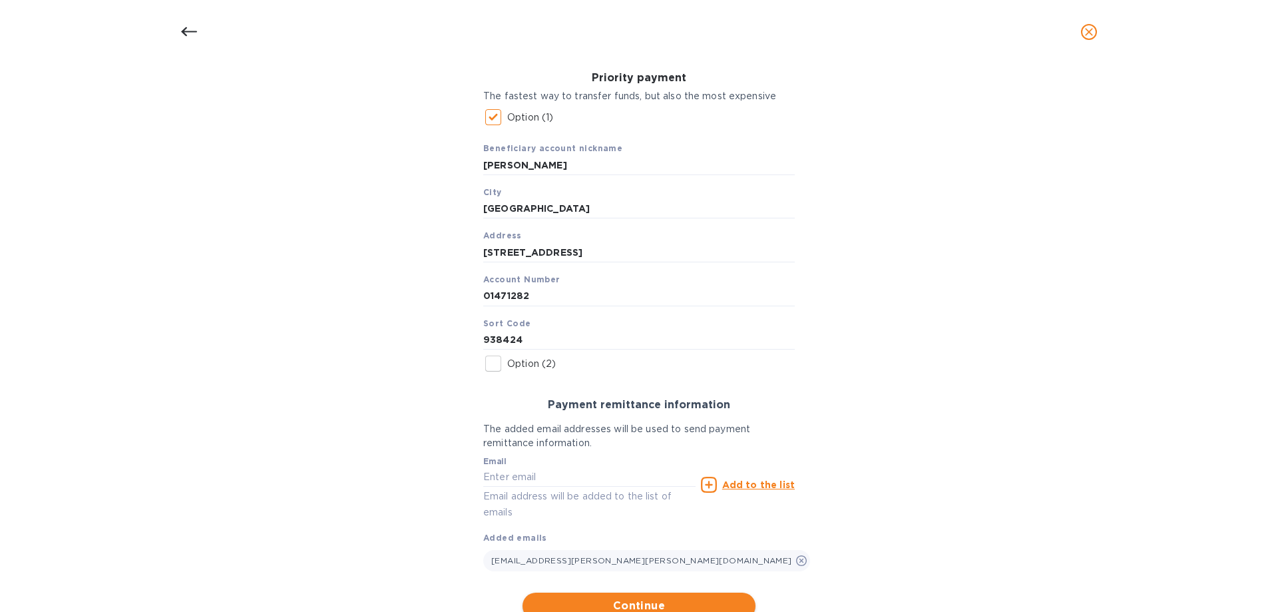
click at [613, 598] on span "Continue" at bounding box center [639, 606] width 212 height 16
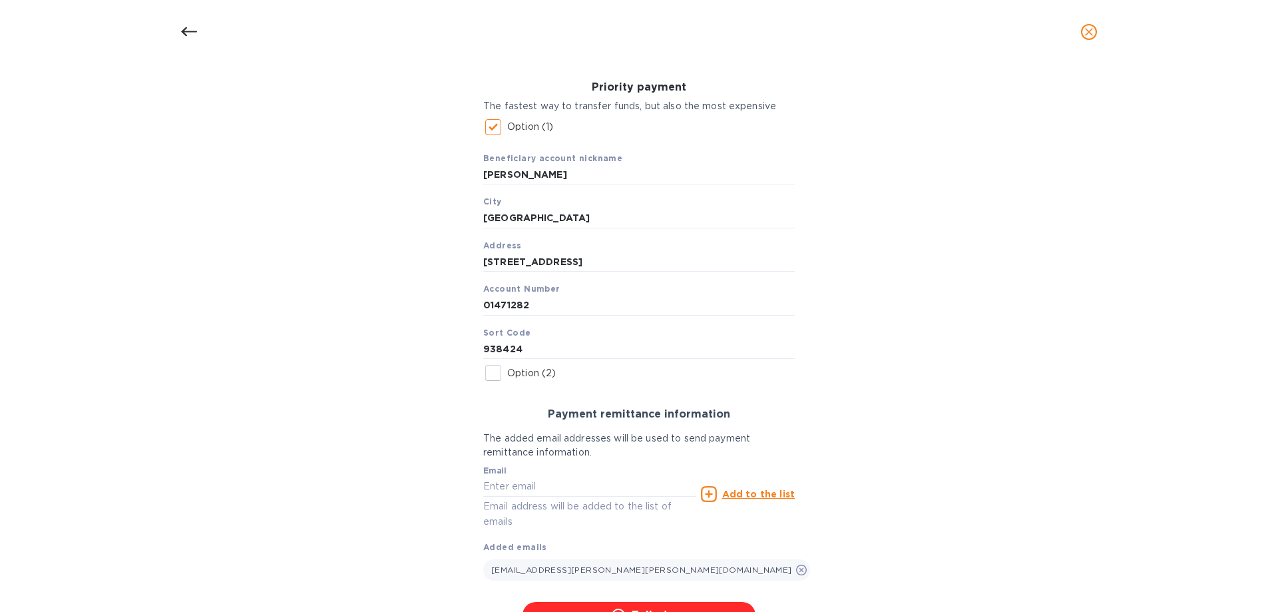
scroll to position [306, 0]
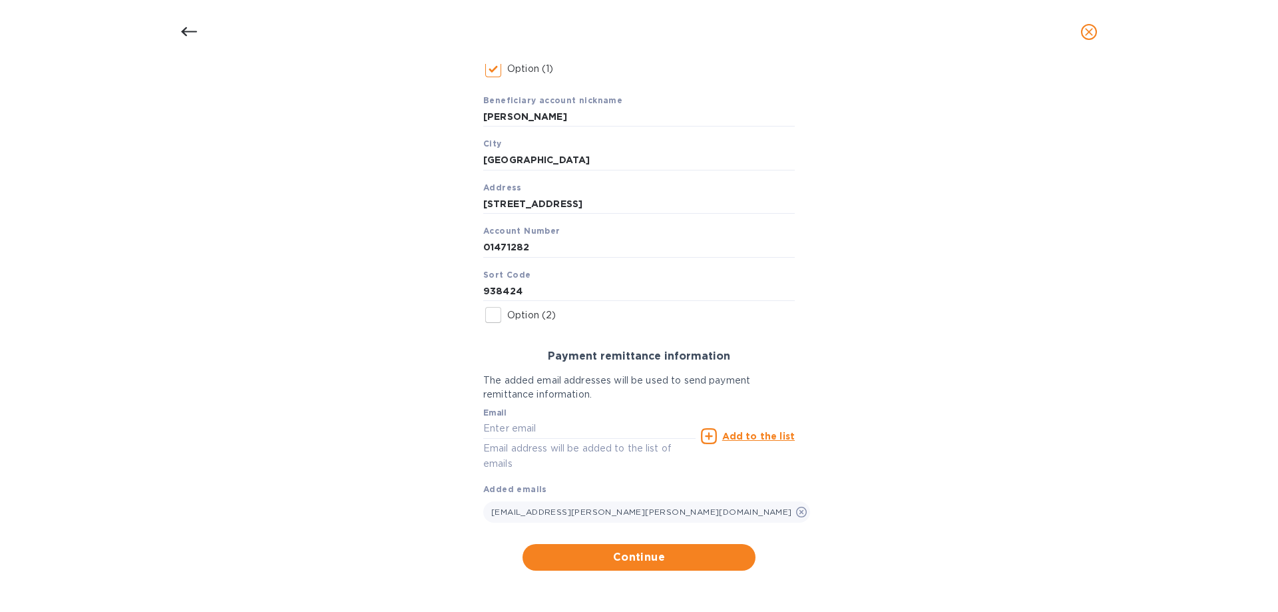
click at [898, 144] on div "Account number is in invalid format; Sort code is in invalid format Bank accoun…" at bounding box center [638, 230] width 1243 height 698
